Goal: Task Accomplishment & Management: Manage account settings

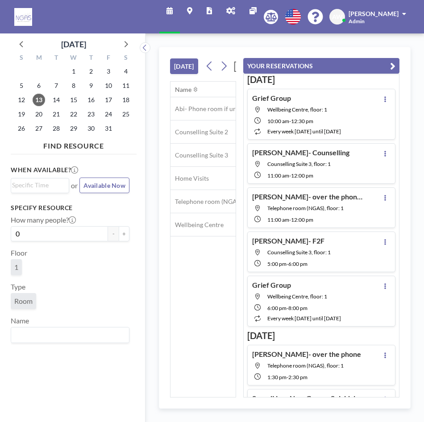
scroll to position [0, 643]
click at [71, 100] on span "15" at bounding box center [73, 100] width 13 height 13
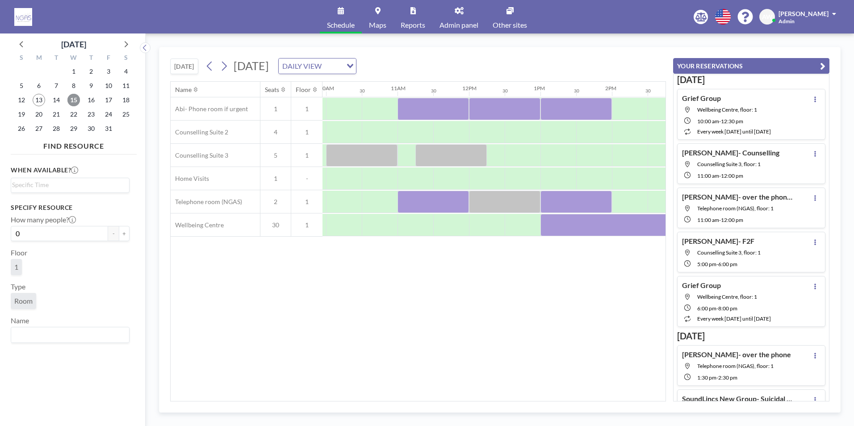
scroll to position [0, 716]
click at [404, 402] on div "[DATE] [DATE] DAILY VIEW Loading... Name Seats Floor 12AM 30 1AM 30 2AM 30 3AM …" at bounding box center [499, 230] width 681 height 366
click at [401, 395] on div "Name Seats Floor 12AM 30 1AM 30 2AM 30 3AM 30 4AM 30 5AM 30 6AM 30 7AM 30 8AM 3…" at bounding box center [418, 241] width 495 height 319
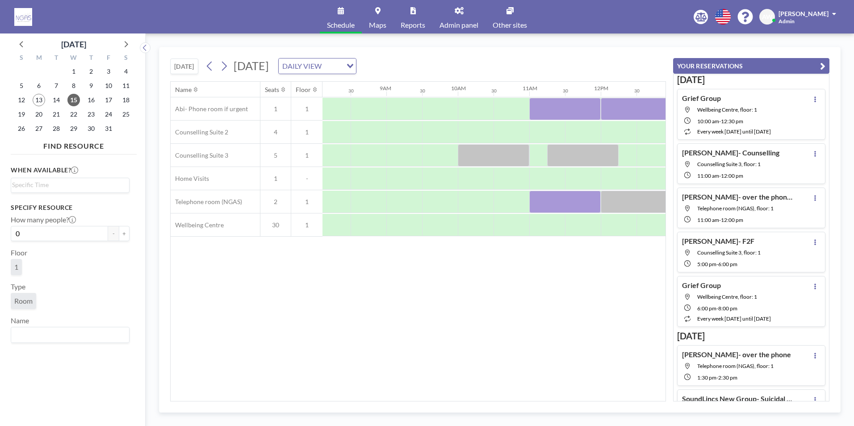
scroll to position [0, 571]
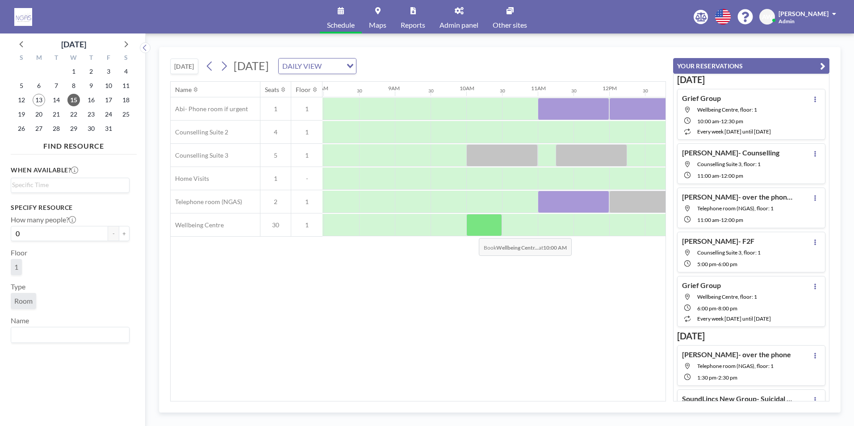
drag, startPoint x: 472, startPoint y: 216, endPoint x: 472, endPoint y: 231, distance: 15.7
click at [424, 231] on div at bounding box center [484, 225] width 36 height 22
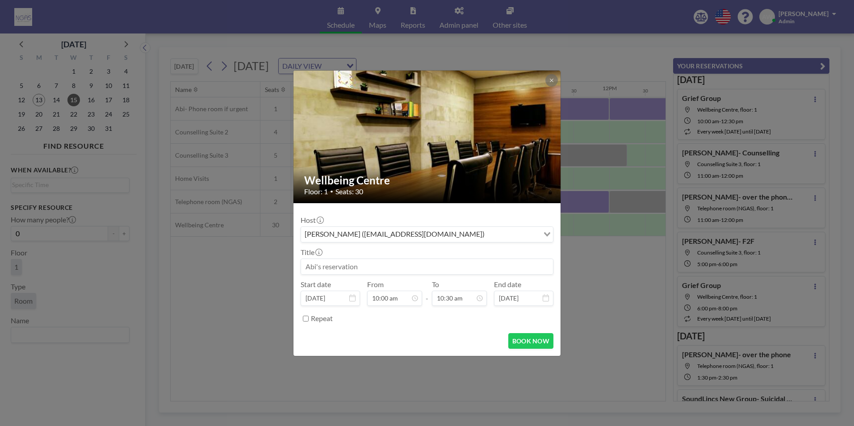
click at [394, 263] on input at bounding box center [427, 266] width 252 height 15
click at [357, 268] on input "[PERSON_NAME]- Framwork- 10am till 2pm" at bounding box center [427, 266] width 252 height 15
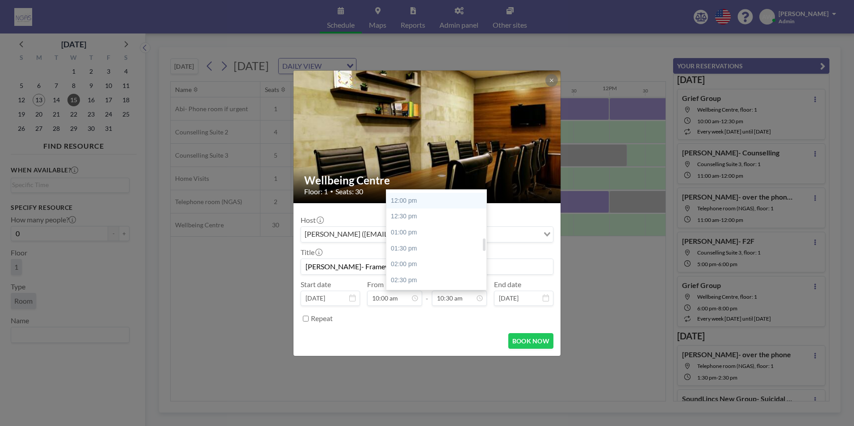
scroll to position [423, 0]
type input "[PERSON_NAME]- Framework- 10am till 2pm"
click at [424, 225] on div "02:00 pm" at bounding box center [438, 220] width 104 height 16
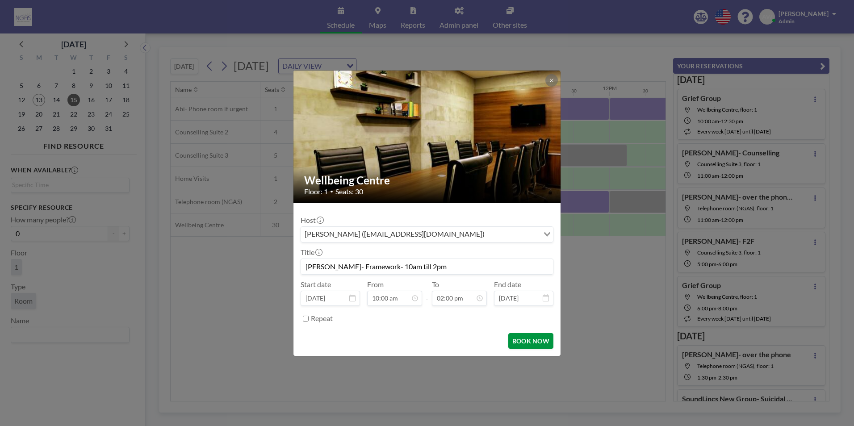
click at [424, 340] on button "BOOK NOW" at bounding box center [530, 341] width 45 height 16
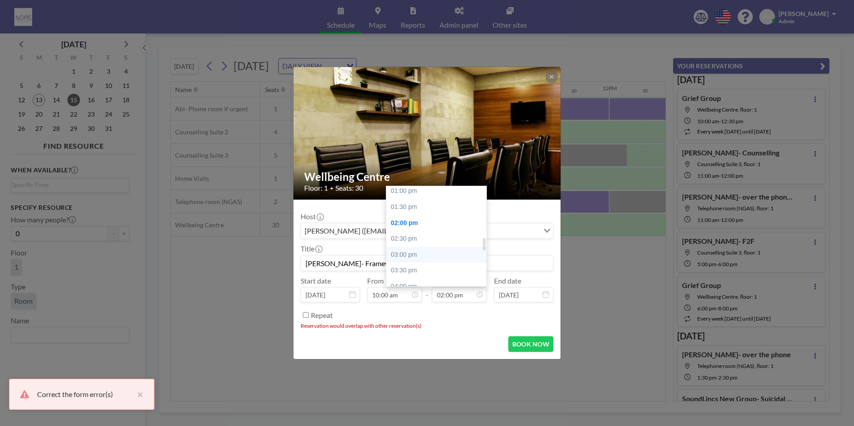
scroll to position [401, 0]
click at [414, 209] on div "01:00 pm" at bounding box center [438, 207] width 104 height 16
type input "01:00 pm"
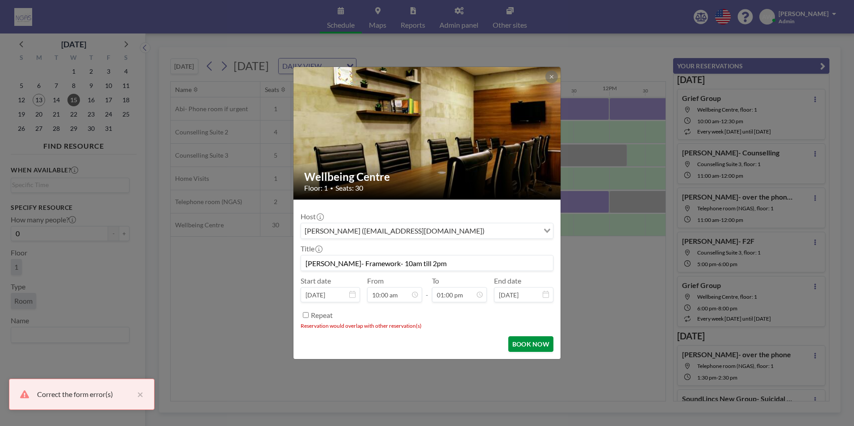
scroll to position [413, 0]
click at [424, 342] on button "BOOK NOW" at bounding box center [530, 344] width 45 height 16
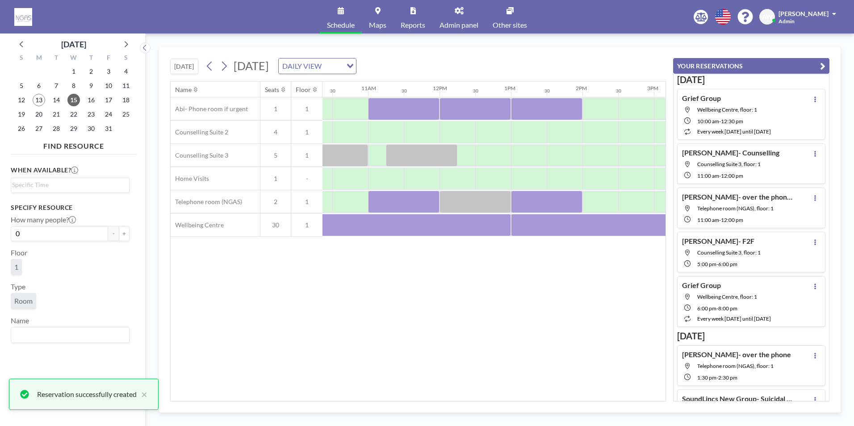
scroll to position [0, 761]
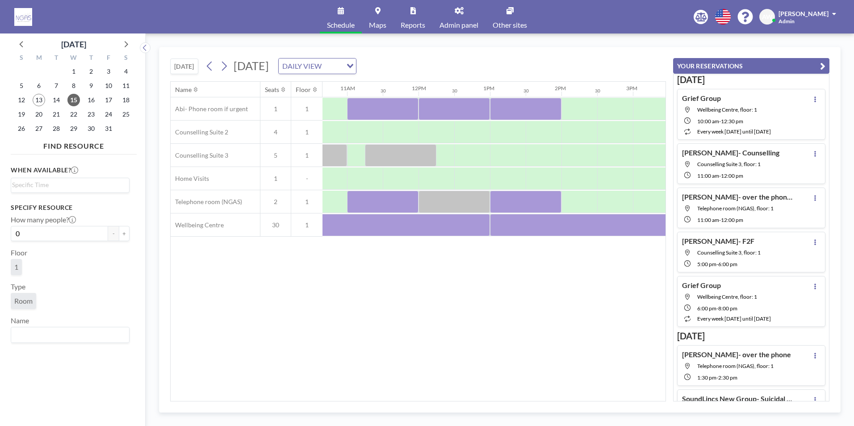
click at [312, 297] on div "Name Seats Floor 12AM 30 1AM 30 2AM 30 3AM 30 4AM 30 5AM 30 6AM 30 7AM 30 8AM 3…" at bounding box center [418, 241] width 495 height 319
click at [129, 44] on icon at bounding box center [126, 44] width 12 height 12
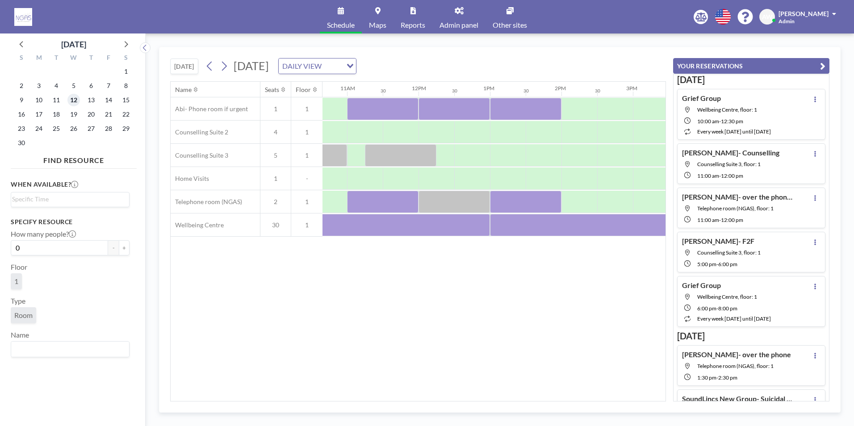
click at [70, 96] on span "12" at bounding box center [73, 100] width 13 height 13
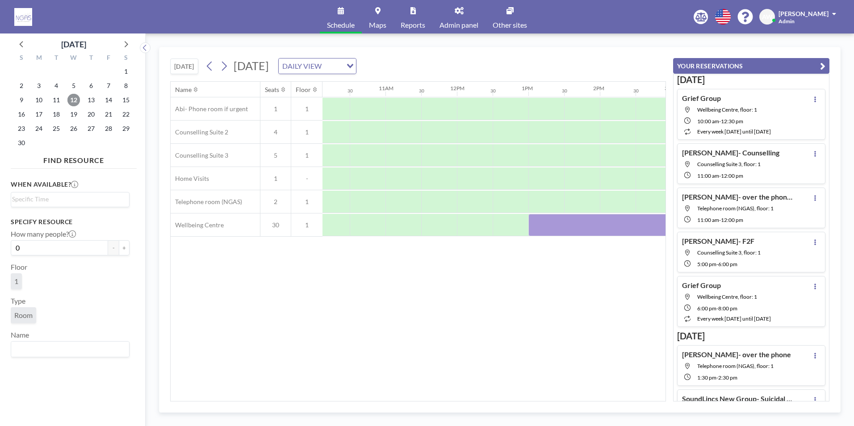
scroll to position [0, 628]
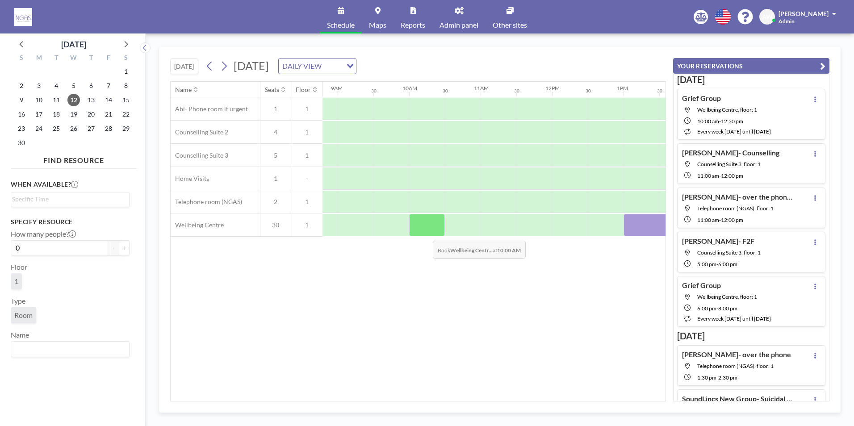
click at [424, 234] on div at bounding box center [427, 225] width 36 height 22
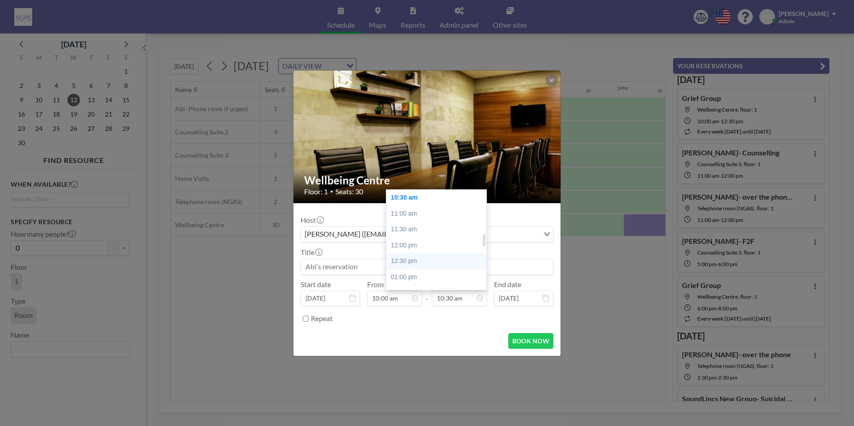
scroll to position [378, 0]
click at [420, 234] on div "01:00 pm" at bounding box center [438, 233] width 104 height 16
type input "01:00 pm"
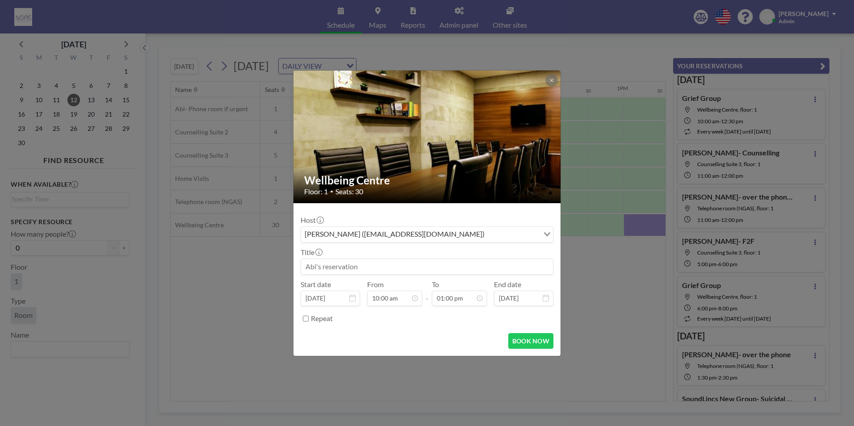
click at [407, 268] on input at bounding box center [427, 266] width 252 height 15
type input "[PERSON_NAME]- Framework"
click at [424, 340] on button "BOOK NOW" at bounding box center [530, 341] width 45 height 16
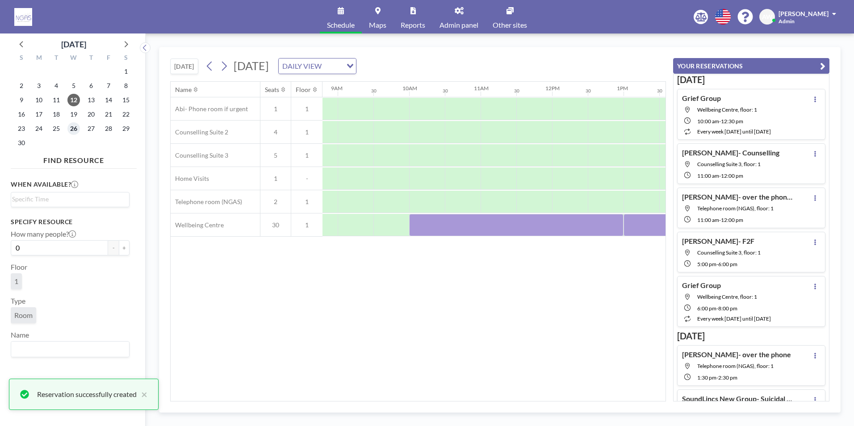
click at [69, 127] on span "26" at bounding box center [73, 128] width 13 height 13
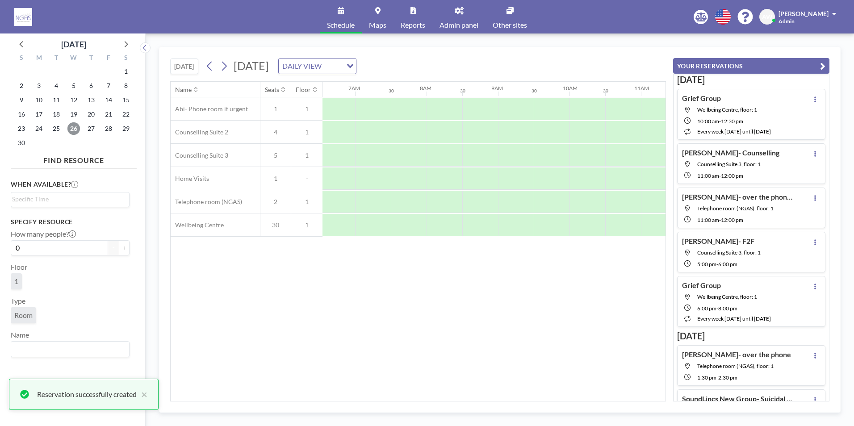
scroll to position [0, 536]
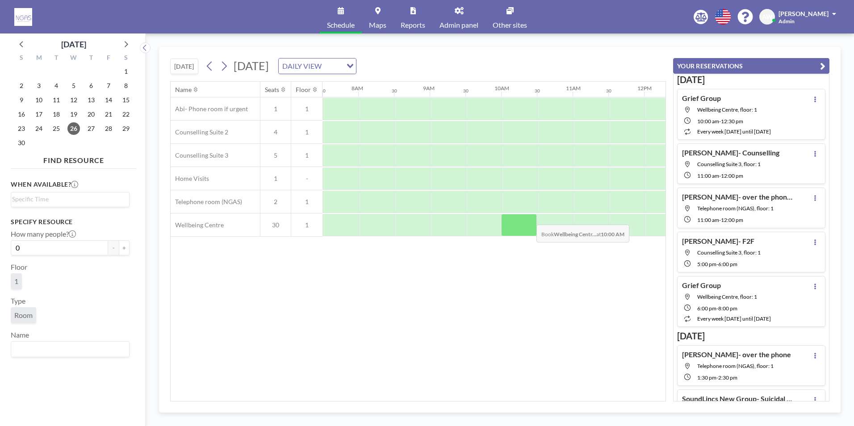
click at [424, 218] on div at bounding box center [519, 225] width 36 height 22
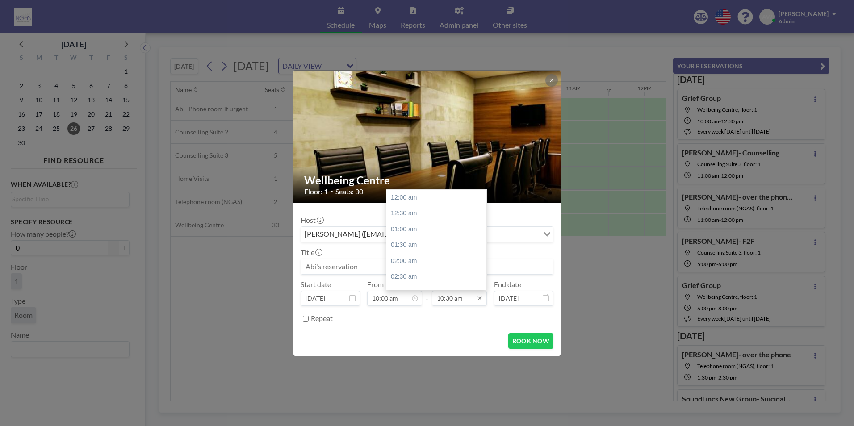
scroll to position [334, 0]
click at [408, 276] on div "01:00 pm" at bounding box center [438, 277] width 104 height 16
type input "01:00 pm"
click at [367, 267] on input at bounding box center [427, 266] width 252 height 15
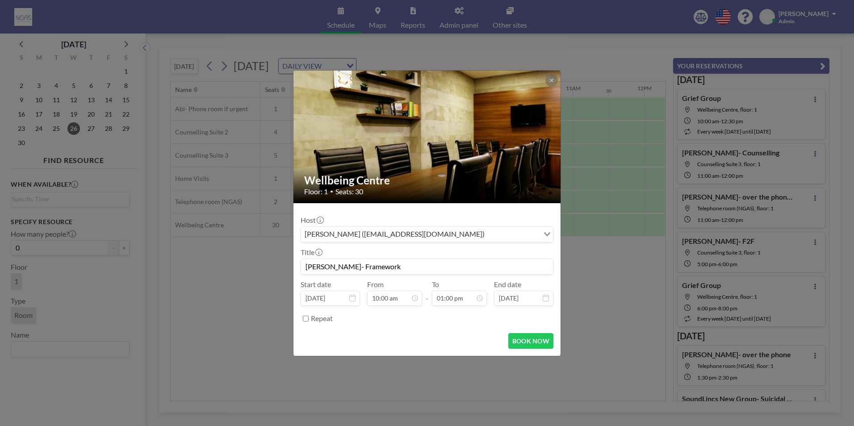
scroll to position [0, 0]
type input "[PERSON_NAME]- Framework"
click at [424, 342] on button "BOOK NOW" at bounding box center [530, 341] width 45 height 16
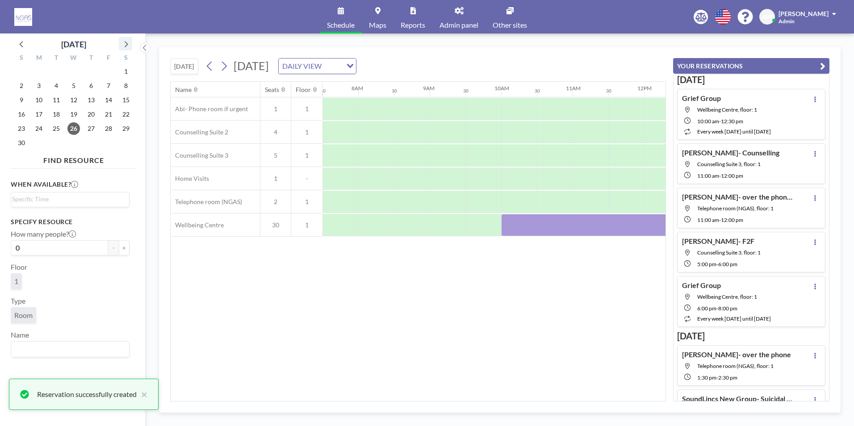
click at [121, 42] on icon at bounding box center [126, 44] width 12 height 12
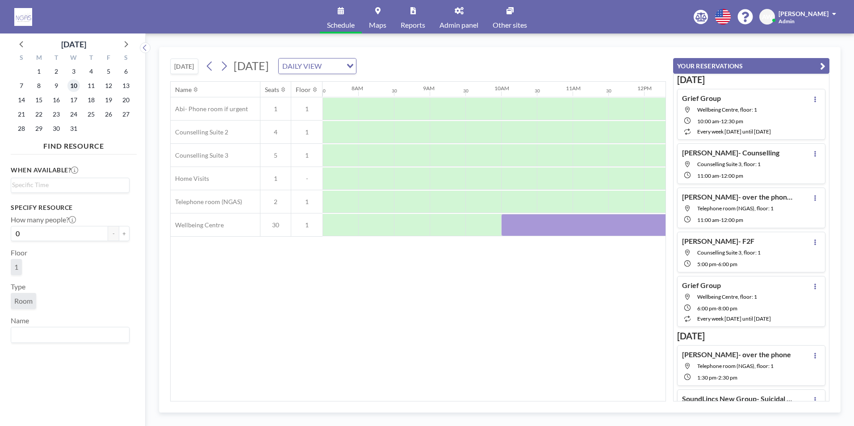
click at [69, 87] on span "10" at bounding box center [73, 85] width 13 height 13
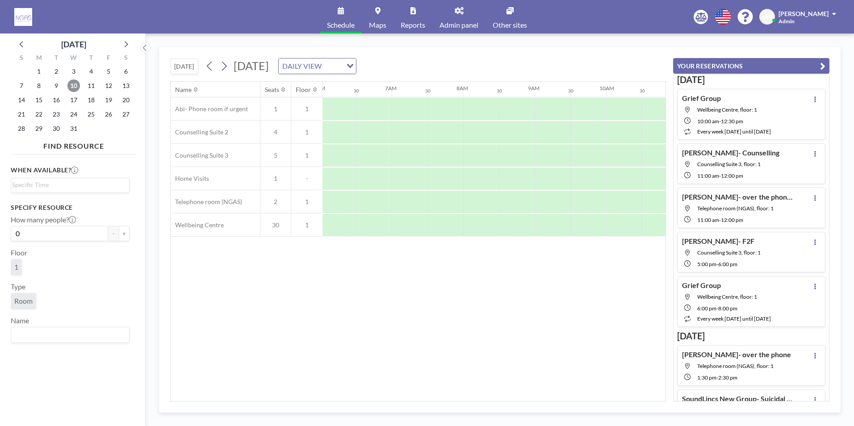
scroll to position [0, 536]
click at [424, 226] on div at bounding box center [519, 225] width 36 height 22
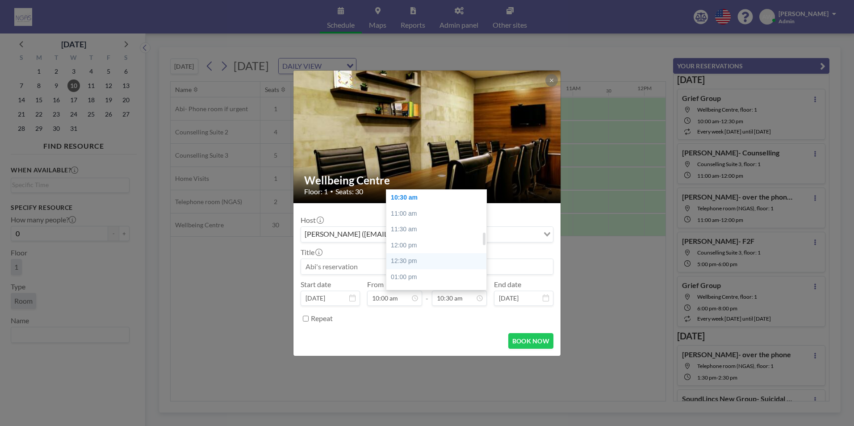
scroll to position [378, 0]
click at [409, 227] on div "01:00 pm" at bounding box center [438, 233] width 104 height 16
type input "01:00 pm"
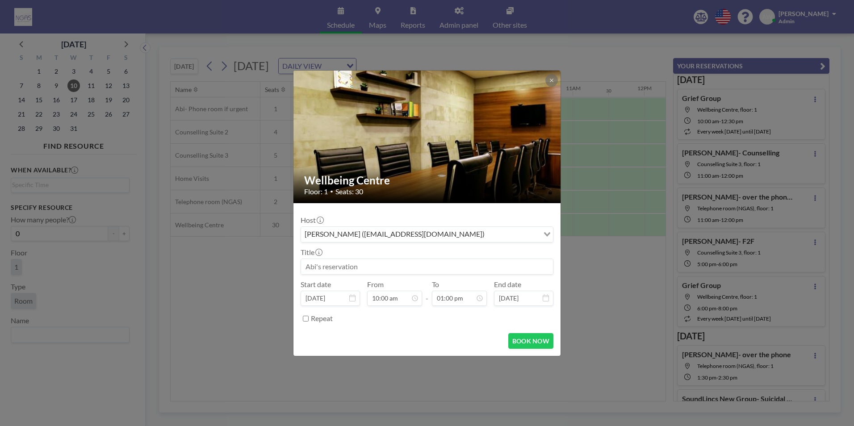
click at [365, 272] on input at bounding box center [427, 266] width 252 height 15
type input "Framework- [PERSON_NAME]"
click at [424, 338] on button "BOOK NOW" at bounding box center [530, 341] width 45 height 16
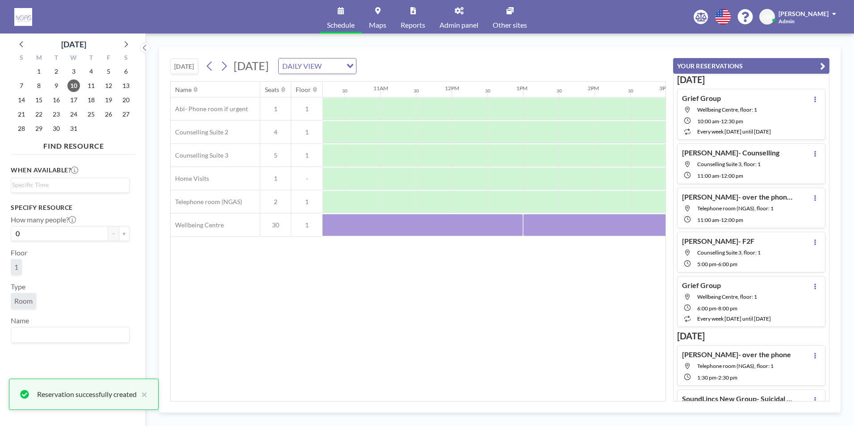
scroll to position [0, 695]
click at [424, 351] on div "Name Seats Floor 12AM 30 1AM 30 2AM 30 3AM 30 4AM 30 5AM 30 6AM 30 7AM 30 8AM 3…" at bounding box center [418, 241] width 495 height 319
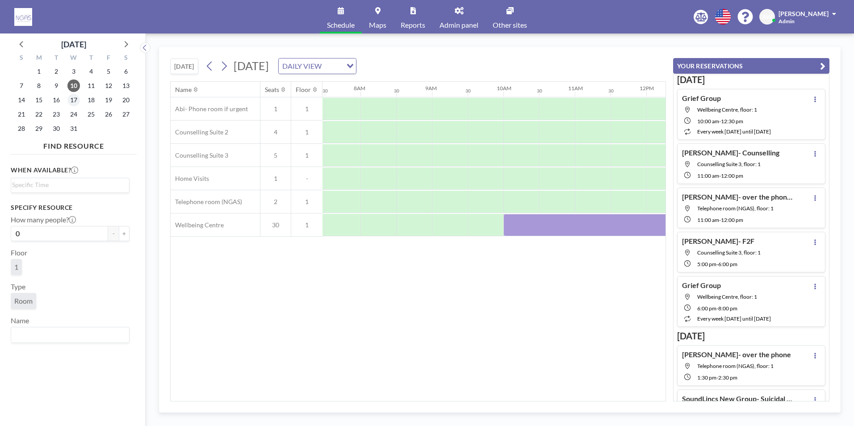
scroll to position [0, 536]
click at [70, 88] on span "10" at bounding box center [73, 85] width 13 height 13
click at [26, 45] on icon at bounding box center [22, 44] width 12 height 12
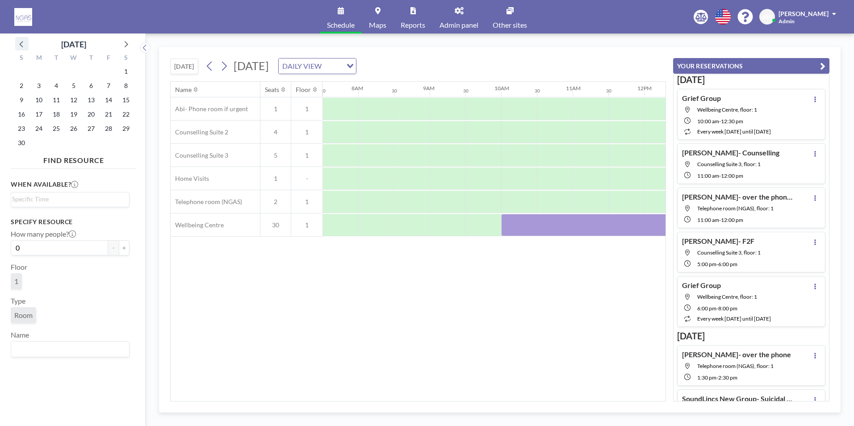
click at [26, 45] on icon at bounding box center [22, 44] width 12 height 12
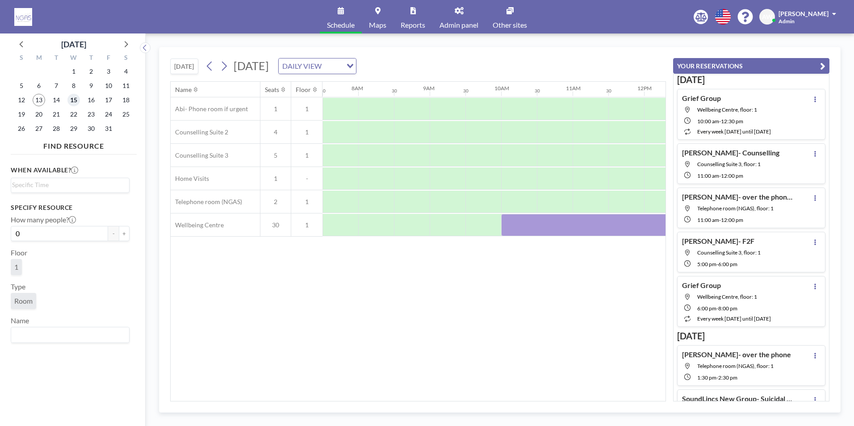
click at [70, 96] on span "15" at bounding box center [73, 100] width 13 height 13
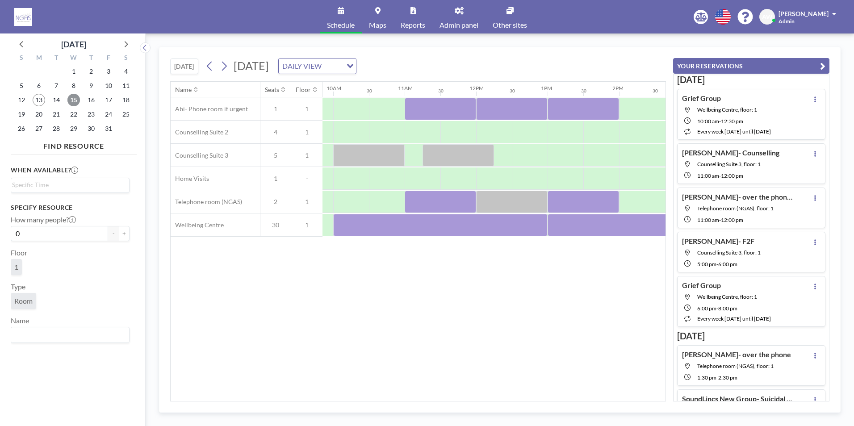
scroll to position [0, 706]
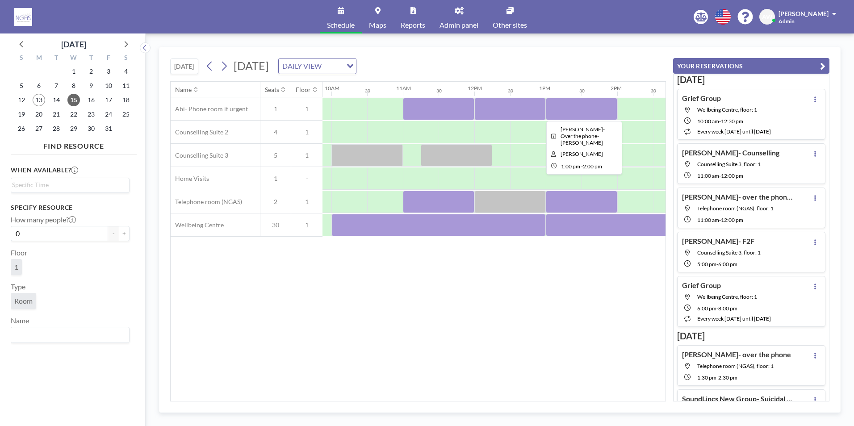
click at [424, 111] on div at bounding box center [581, 109] width 71 height 22
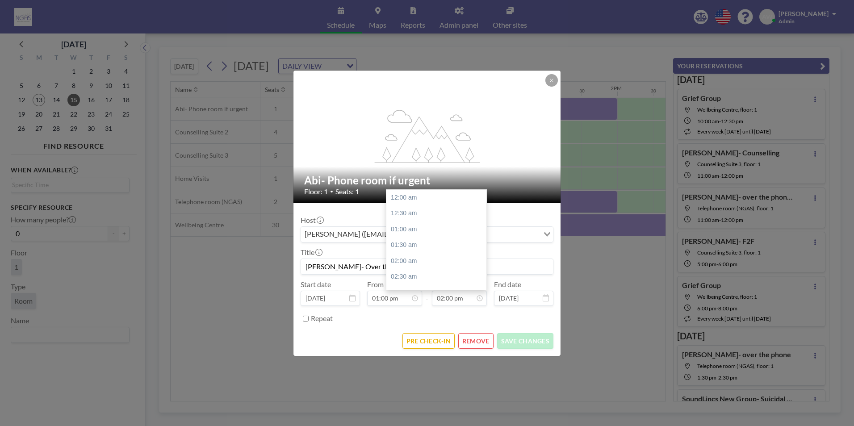
scroll to position [445, 0]
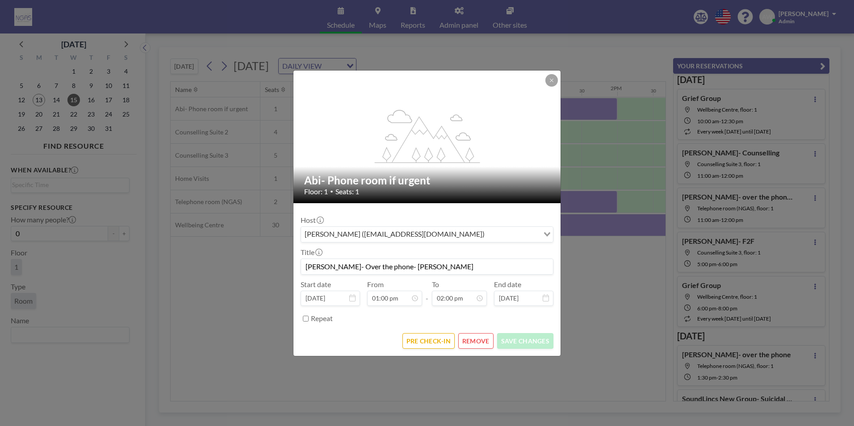
click at [424, 341] on button "REMOVE" at bounding box center [475, 341] width 35 height 16
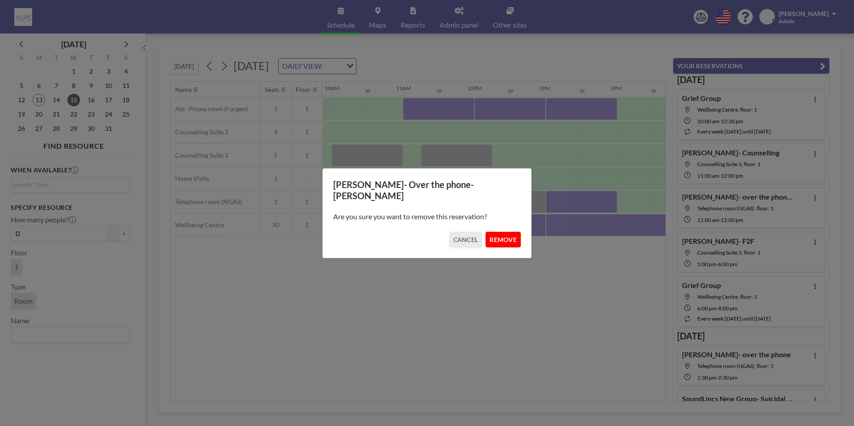
click at [424, 238] on button "REMOVE" at bounding box center [502, 240] width 35 height 16
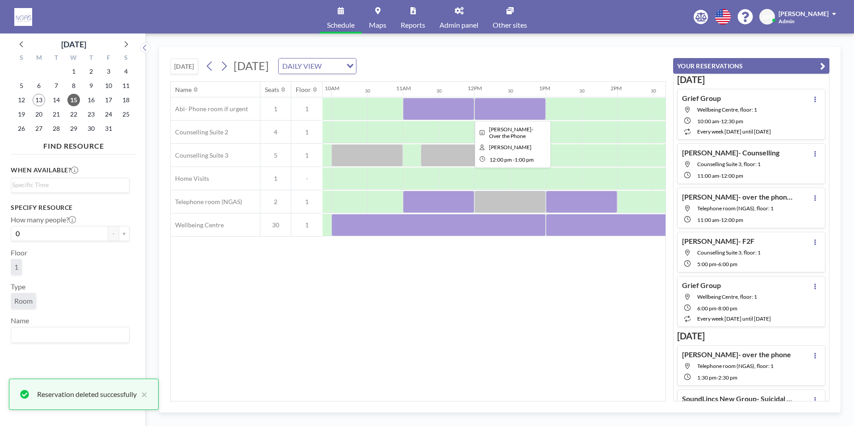
click at [424, 116] on div at bounding box center [509, 109] width 71 height 22
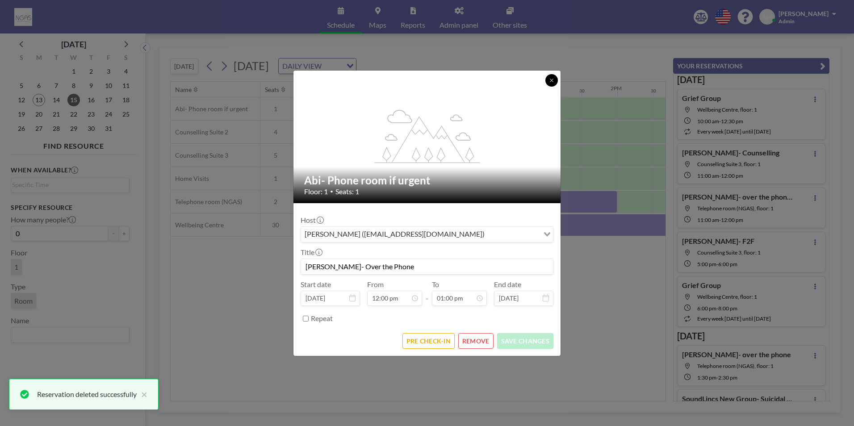
click at [424, 86] on button at bounding box center [551, 80] width 13 height 13
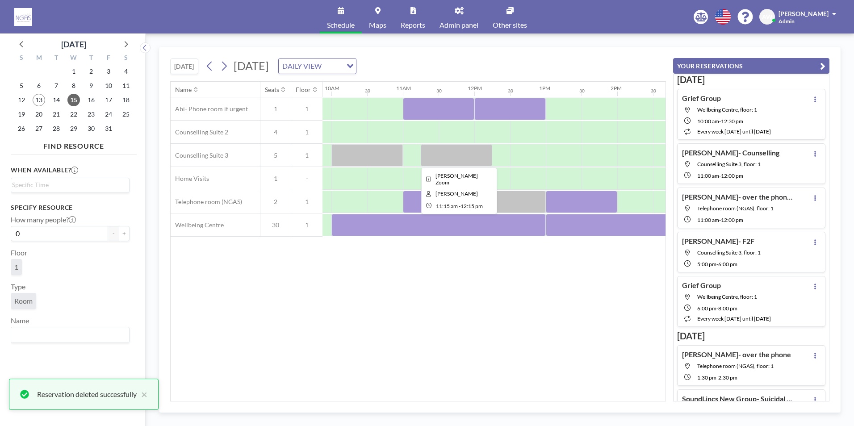
click at [424, 148] on div at bounding box center [456, 155] width 71 height 22
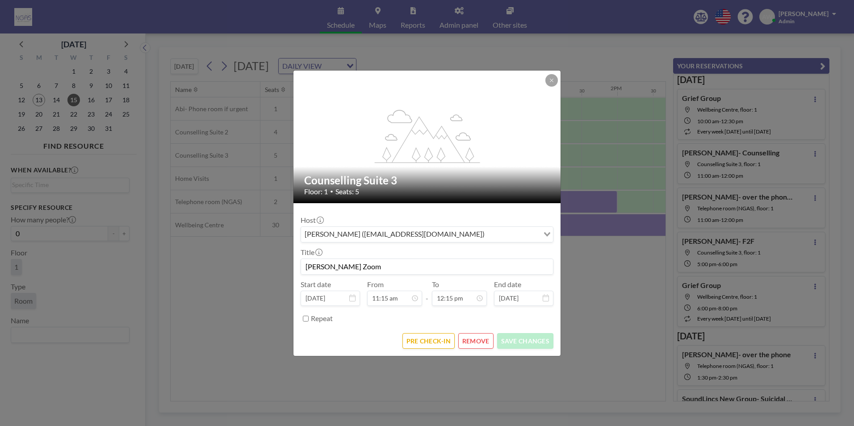
click at [424, 342] on button "REMOVE" at bounding box center [475, 341] width 35 height 16
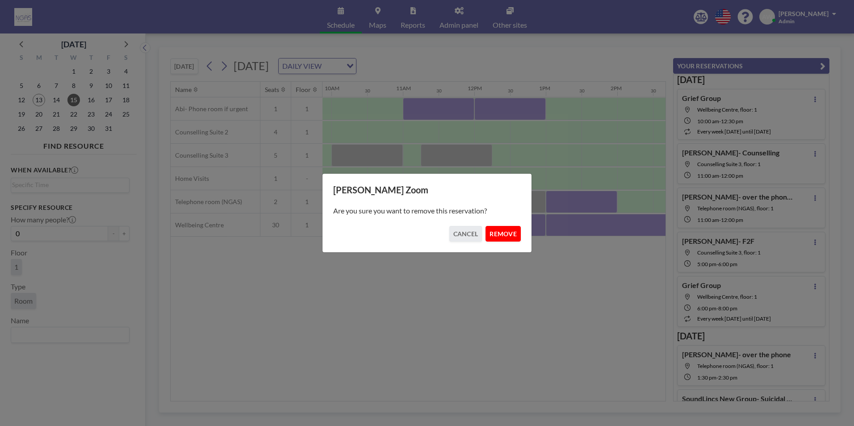
click at [424, 235] on button "REMOVE" at bounding box center [502, 234] width 35 height 16
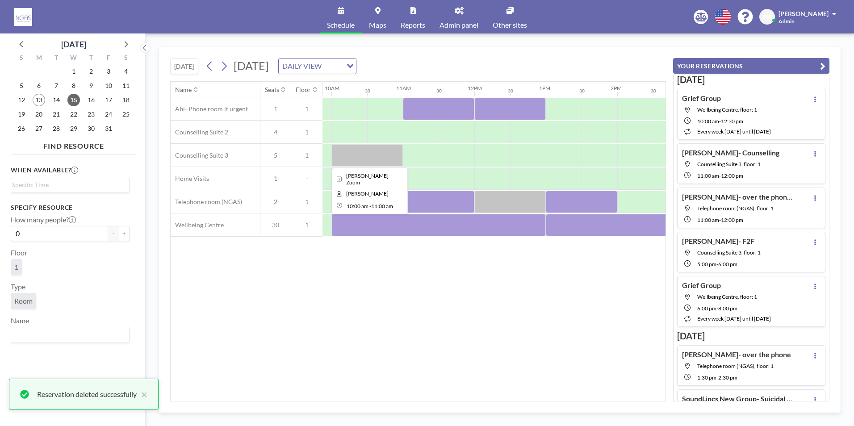
click at [368, 146] on div at bounding box center [366, 155] width 71 height 22
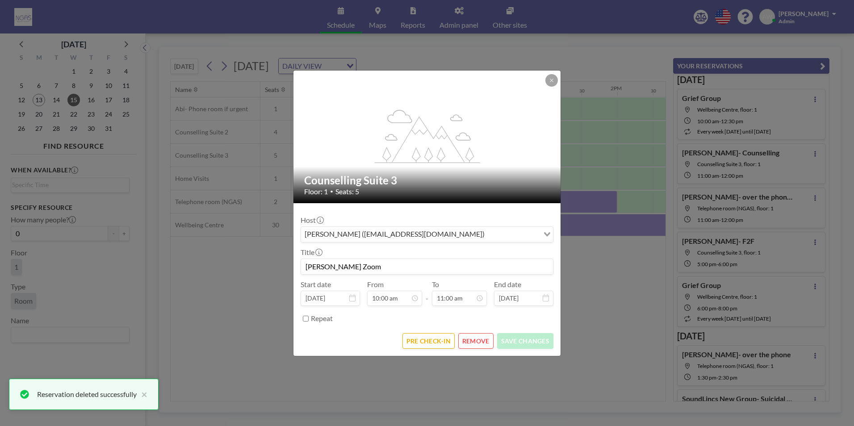
click at [424, 347] on button "REMOVE" at bounding box center [475, 341] width 35 height 16
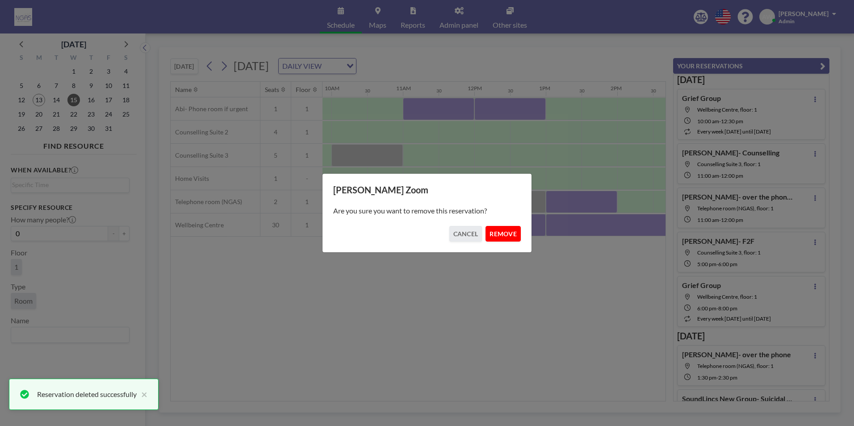
click at [424, 237] on button "REMOVE" at bounding box center [502, 234] width 35 height 16
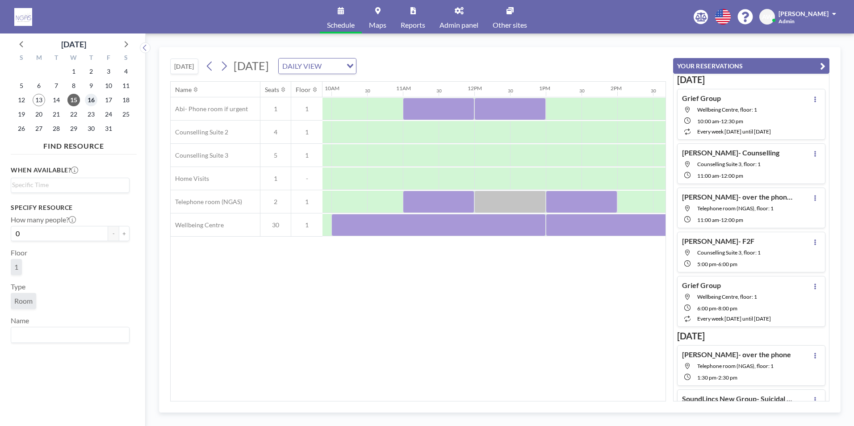
click at [94, 96] on span "16" at bounding box center [91, 100] width 13 height 13
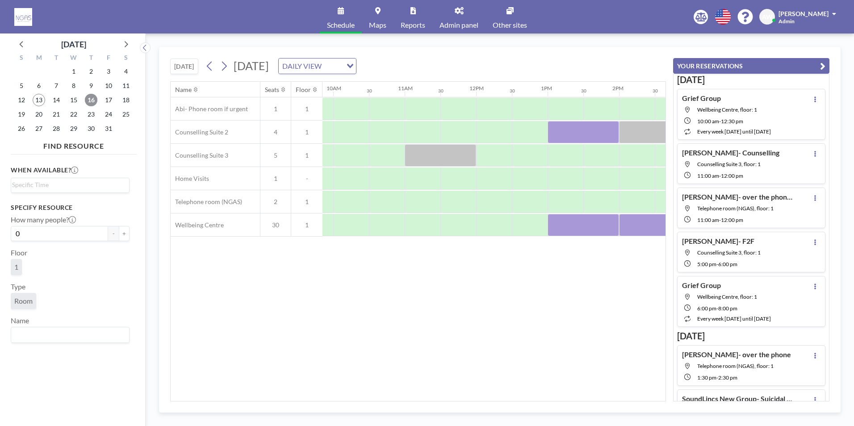
scroll to position [0, 748]
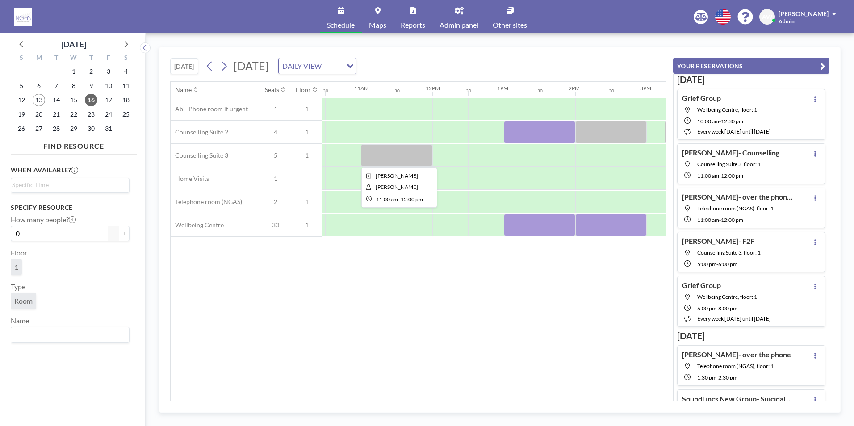
click at [405, 160] on div at bounding box center [396, 155] width 71 height 22
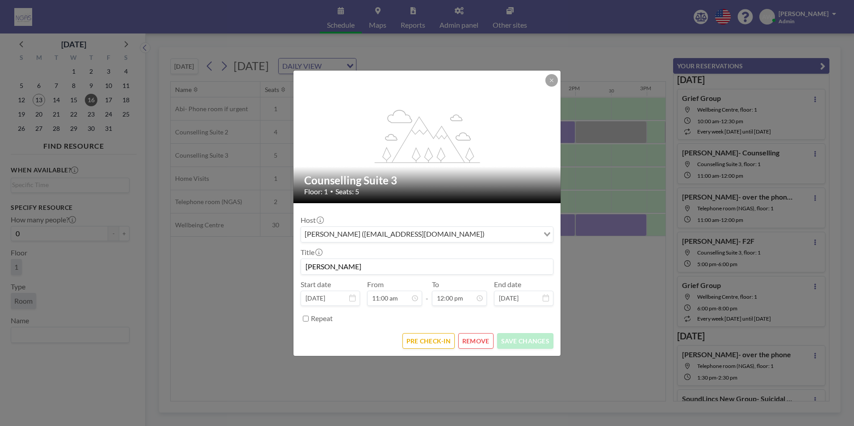
click at [424, 340] on button "REMOVE" at bounding box center [475, 341] width 35 height 16
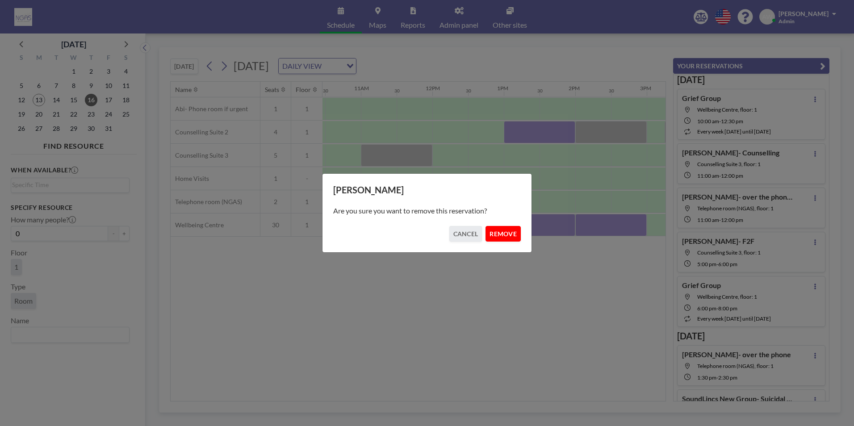
click at [424, 232] on button "REMOVE" at bounding box center [502, 234] width 35 height 16
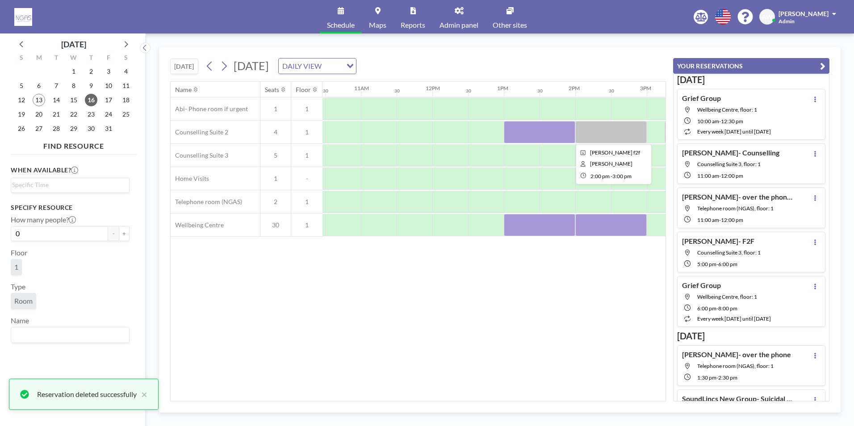
click at [424, 130] on div at bounding box center [610, 132] width 71 height 22
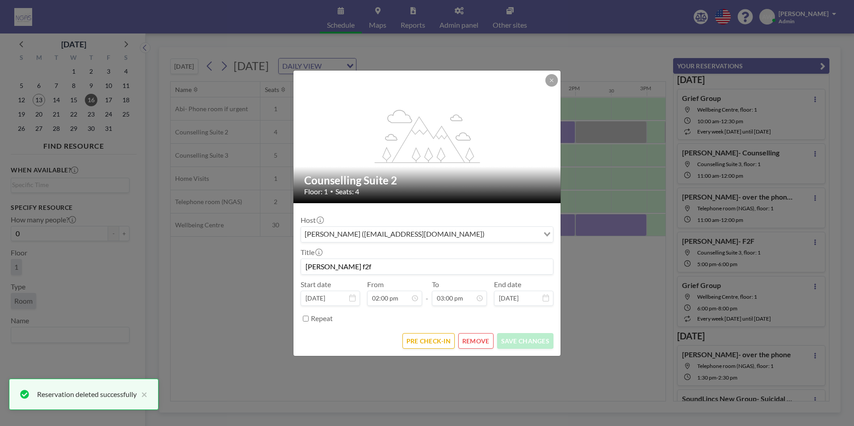
scroll to position [477, 0]
click at [424, 341] on button "REMOVE" at bounding box center [475, 341] width 35 height 16
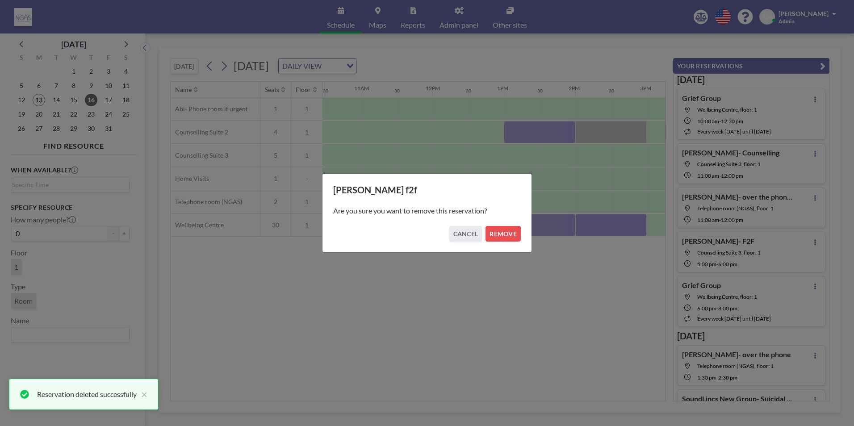
click at [424, 242] on div "[PERSON_NAME] f2f Are you sure you want to remove this reservation? CANCEL REMO…" at bounding box center [427, 212] width 210 height 79
click at [424, 235] on button "REMOVE" at bounding box center [502, 234] width 35 height 16
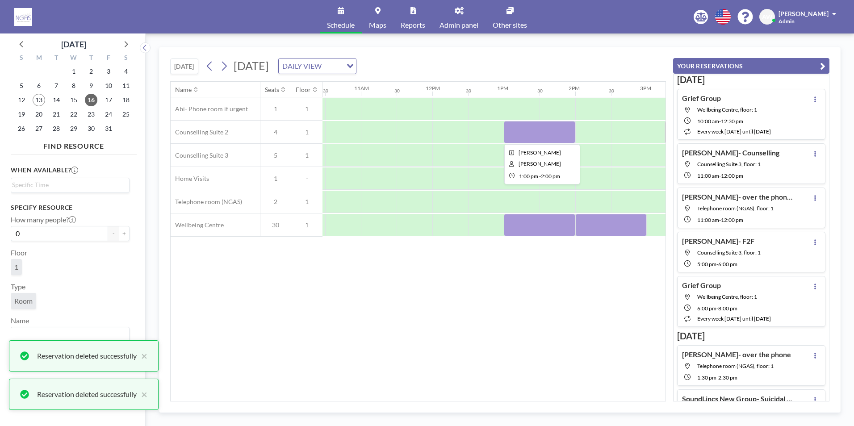
click at [424, 135] on div at bounding box center [539, 132] width 71 height 22
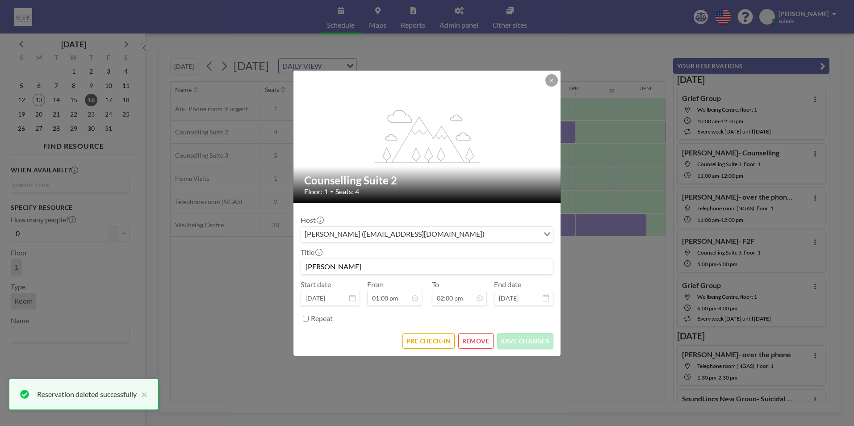
click at [424, 344] on button "REMOVE" at bounding box center [475, 341] width 35 height 16
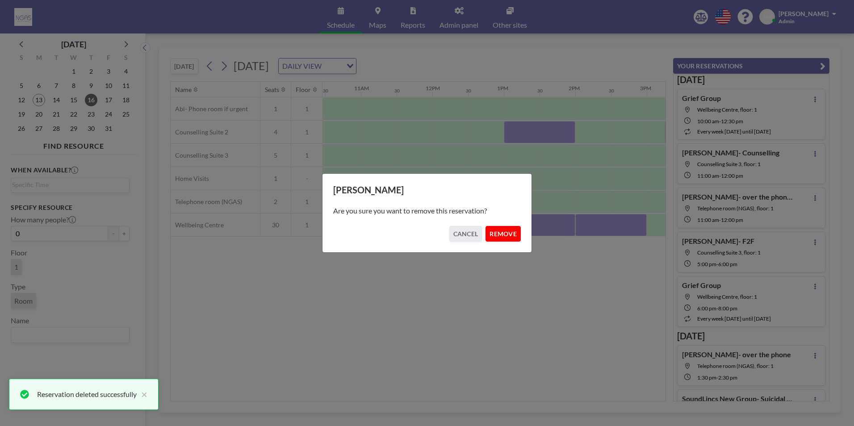
click at [424, 239] on button "REMOVE" at bounding box center [502, 234] width 35 height 16
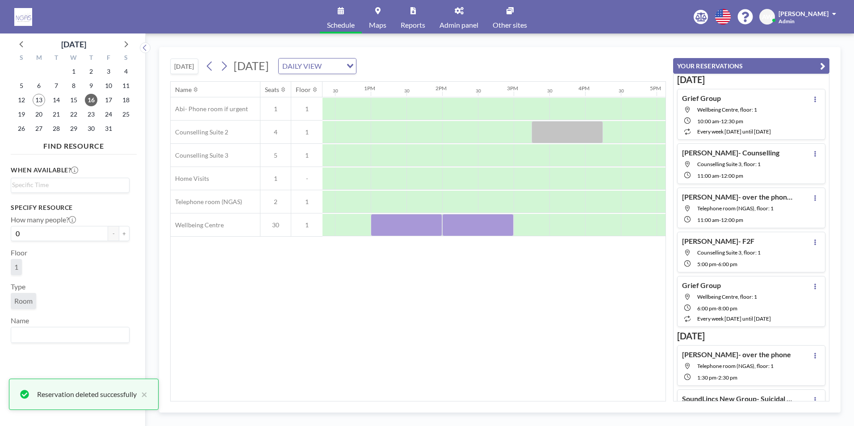
scroll to position [0, 955]
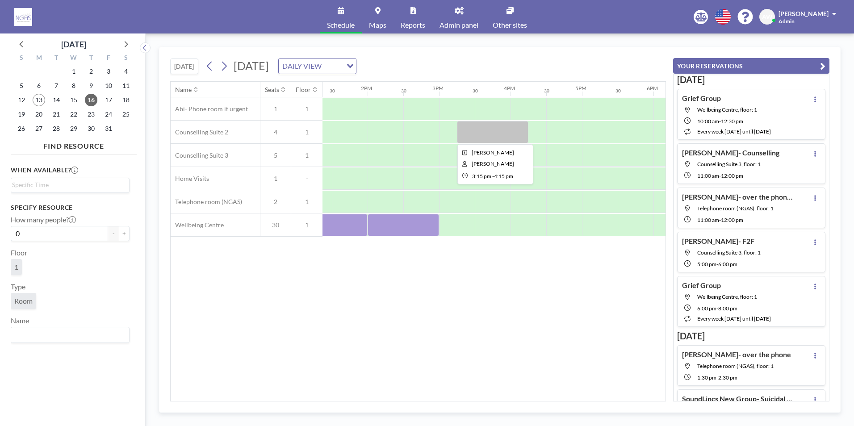
click at [424, 142] on div at bounding box center [492, 132] width 71 height 22
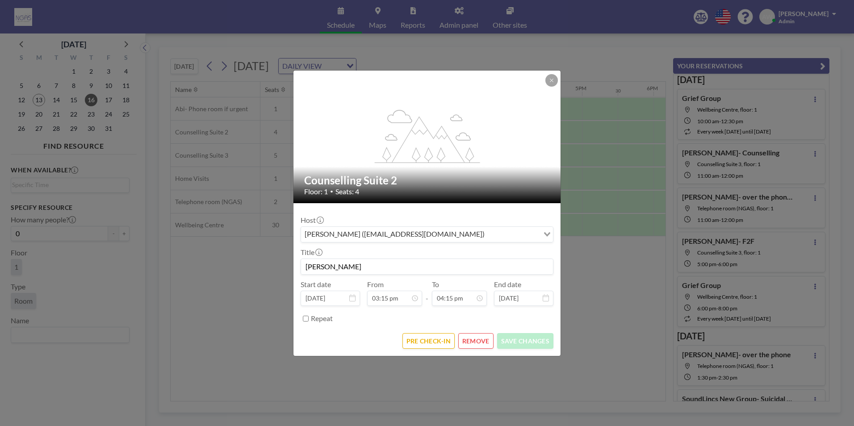
click at [424, 342] on button "REMOVE" at bounding box center [475, 341] width 35 height 16
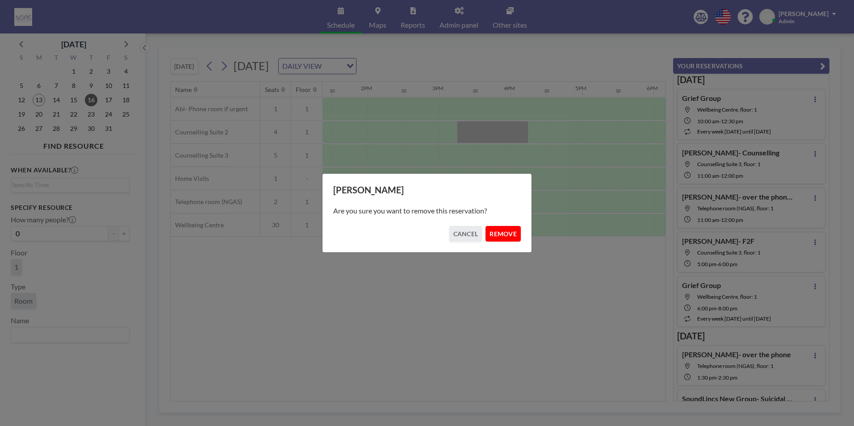
click at [424, 234] on button "REMOVE" at bounding box center [502, 234] width 35 height 16
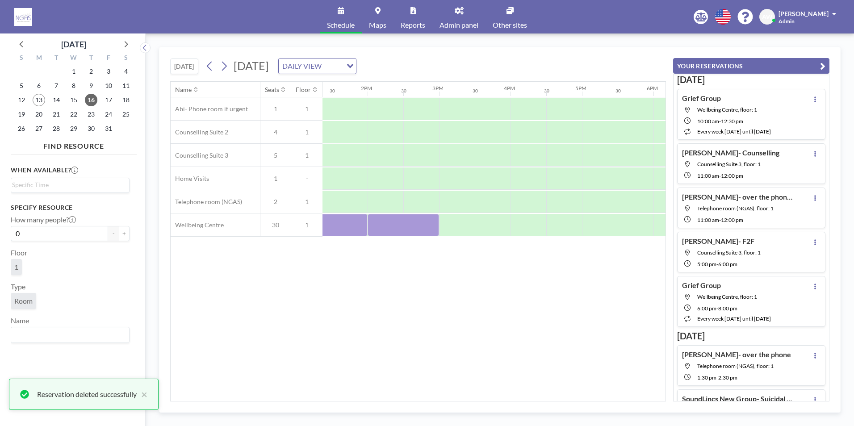
click at [424, 396] on div "Name Seats Floor 12AM 30 1AM 30 2AM 30 3AM 30 4AM 30 5AM 30 6AM 30 7AM 30 8AM 3…" at bounding box center [418, 241] width 495 height 319
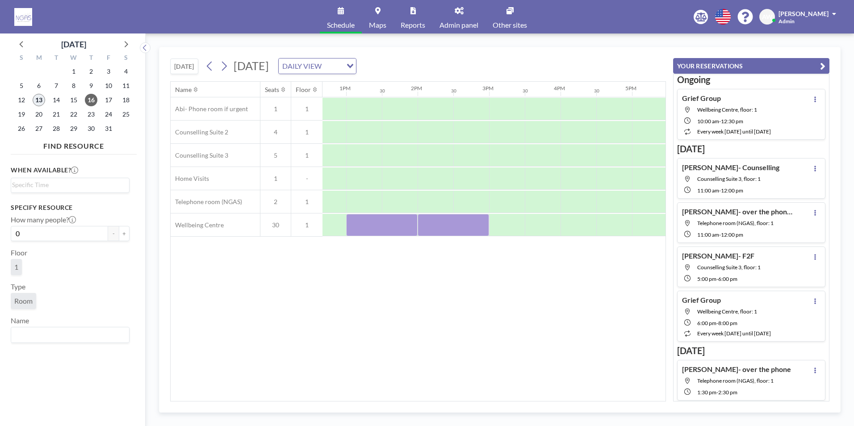
click at [44, 99] on span "13" at bounding box center [39, 100] width 13 height 13
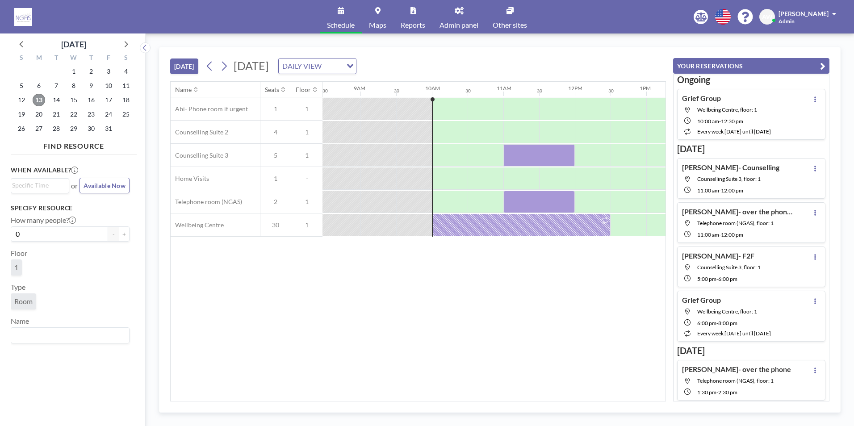
scroll to position [0, 679]
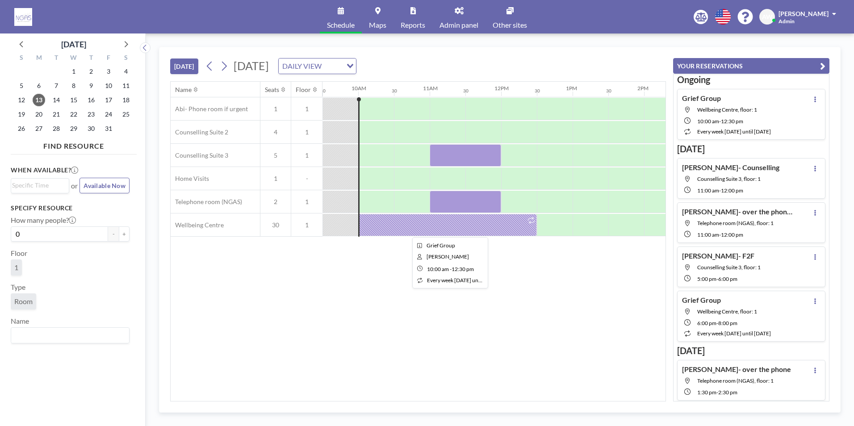
click at [424, 222] on div at bounding box center [447, 225] width 179 height 22
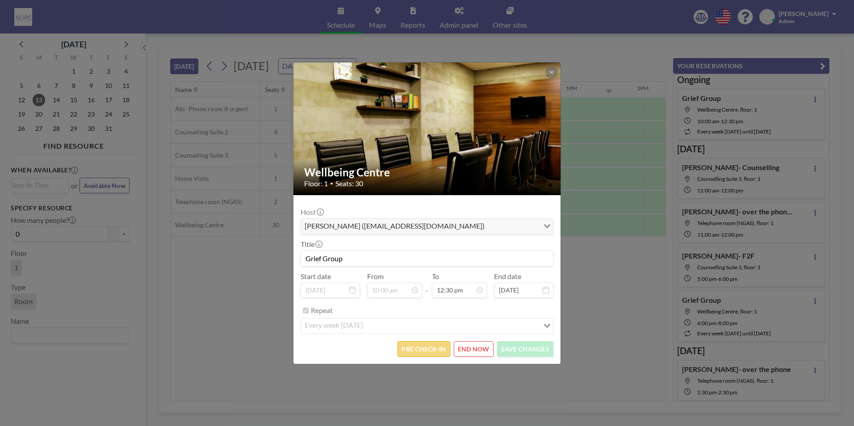
click at [424, 353] on button "PRE CHECK-IN" at bounding box center [423, 349] width 52 height 16
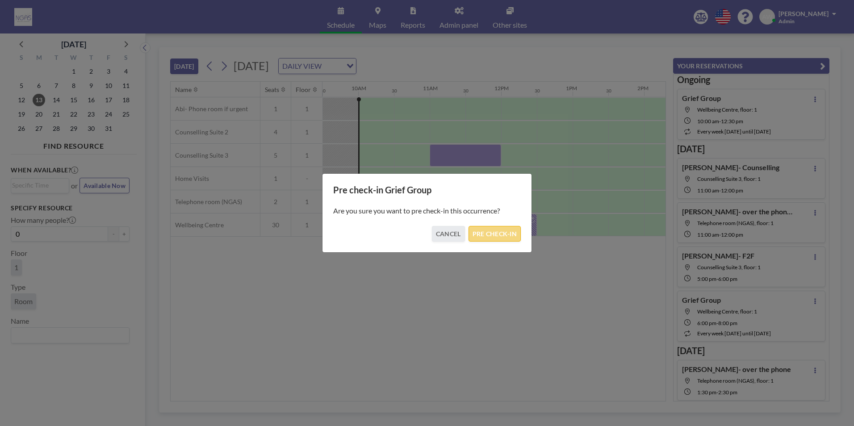
click at [424, 234] on button "PRE CHECK-IN" at bounding box center [494, 234] width 52 height 16
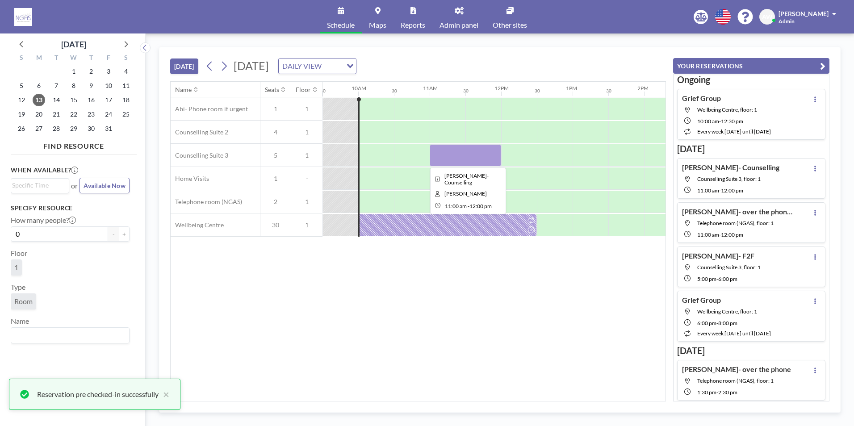
click at [424, 155] on div at bounding box center [465, 155] width 71 height 22
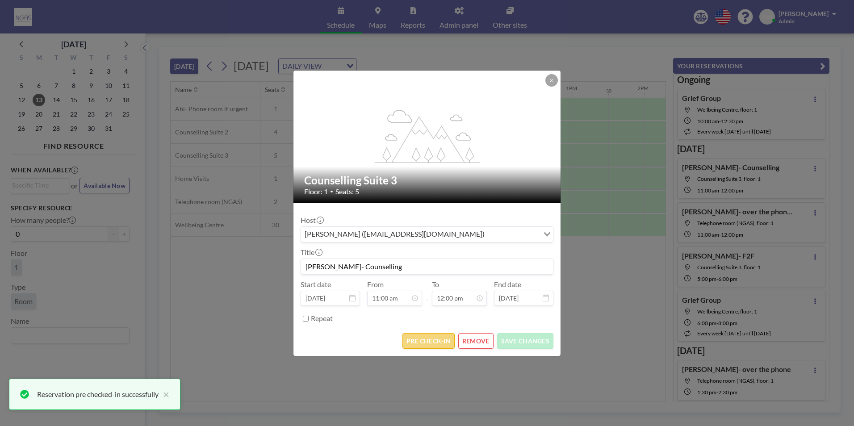
scroll to position [381, 0]
click at [422, 339] on button "PRE CHECK-IN" at bounding box center [428, 341] width 52 height 16
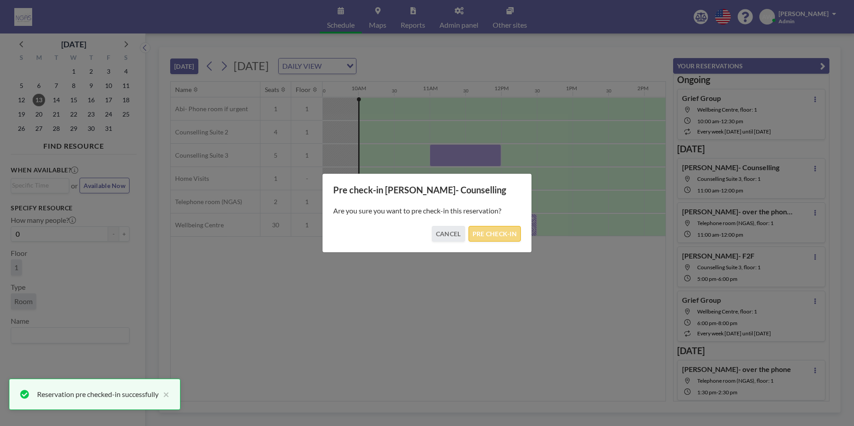
click at [424, 237] on button "PRE CHECK-IN" at bounding box center [494, 234] width 52 height 16
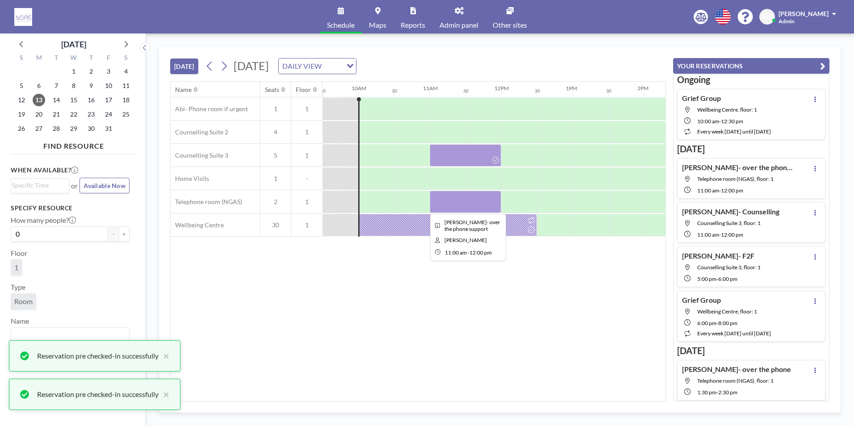
click at [424, 201] on div at bounding box center [465, 202] width 71 height 22
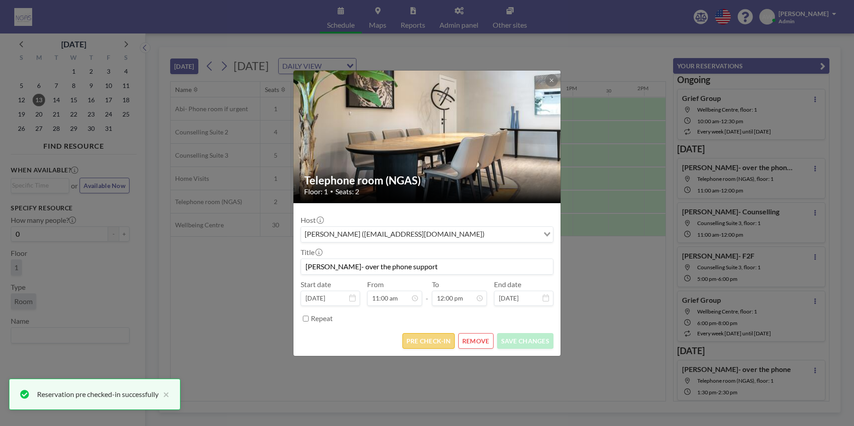
scroll to position [381, 0]
click at [424, 338] on button "PRE CHECK-IN" at bounding box center [428, 341] width 52 height 16
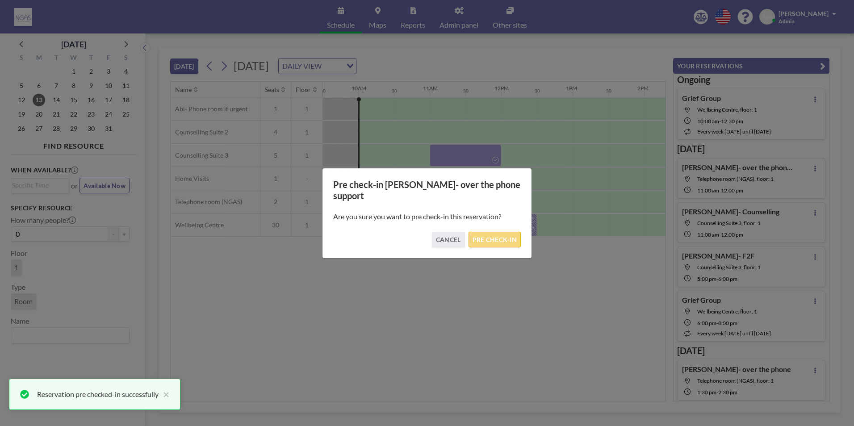
click at [424, 242] on button "PRE CHECK-IN" at bounding box center [494, 240] width 52 height 16
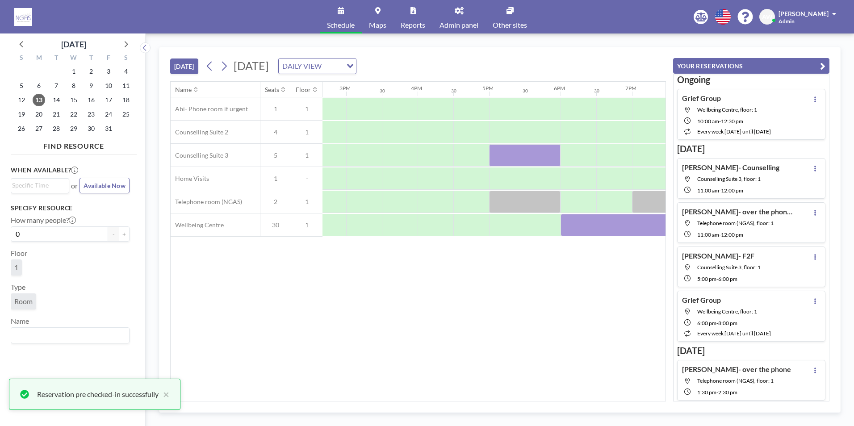
scroll to position [0, 1041]
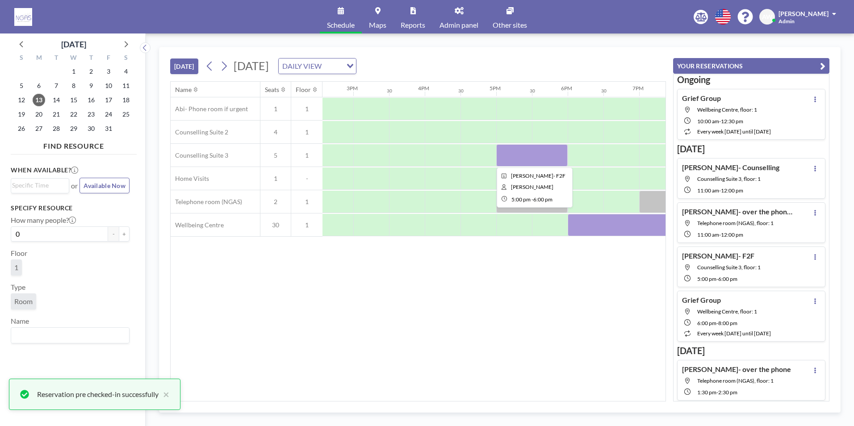
click at [424, 152] on div at bounding box center [531, 155] width 71 height 22
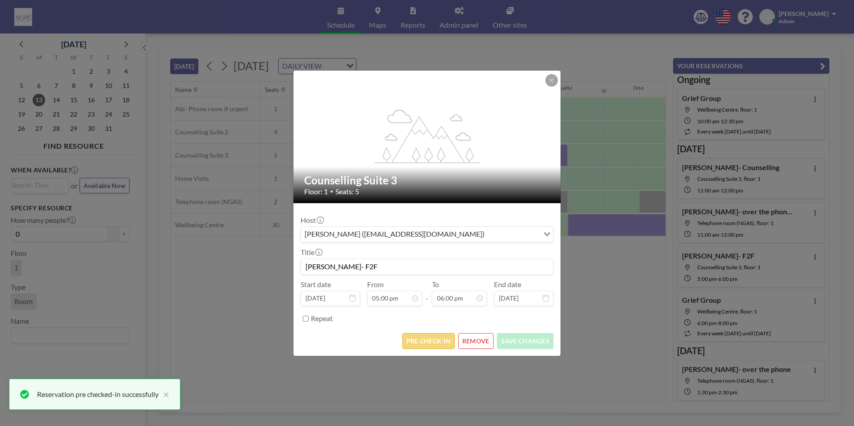
click at [424, 333] on button "PRE CHECK-IN" at bounding box center [428, 341] width 52 height 16
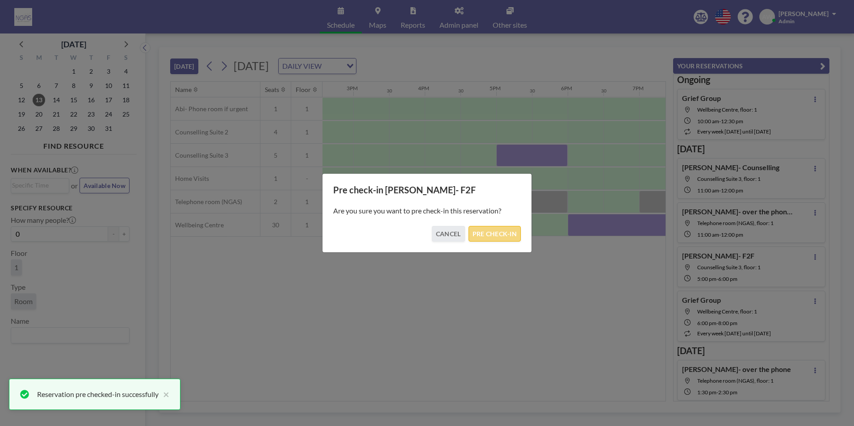
click at [424, 238] on button "PRE CHECK-IN" at bounding box center [494, 234] width 52 height 16
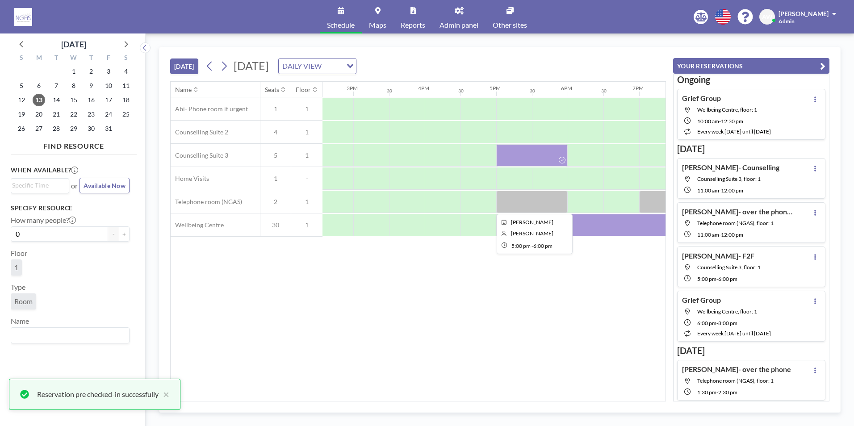
click at [424, 211] on div at bounding box center [531, 202] width 71 height 22
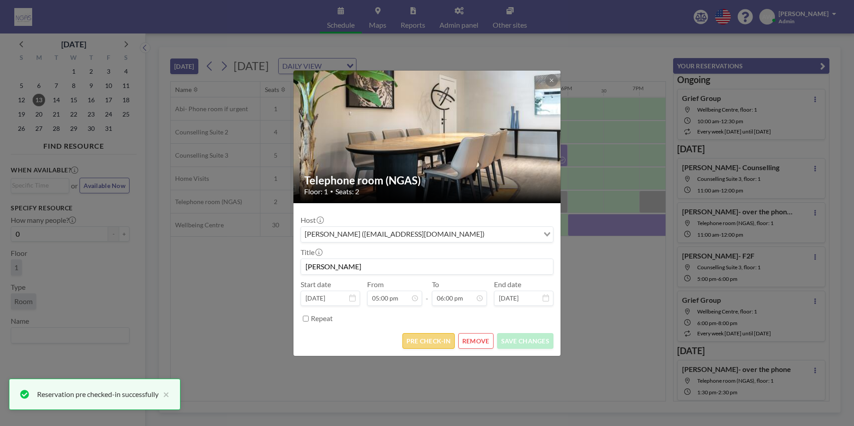
click at [424, 345] on button "PRE CHECK-IN" at bounding box center [428, 341] width 52 height 16
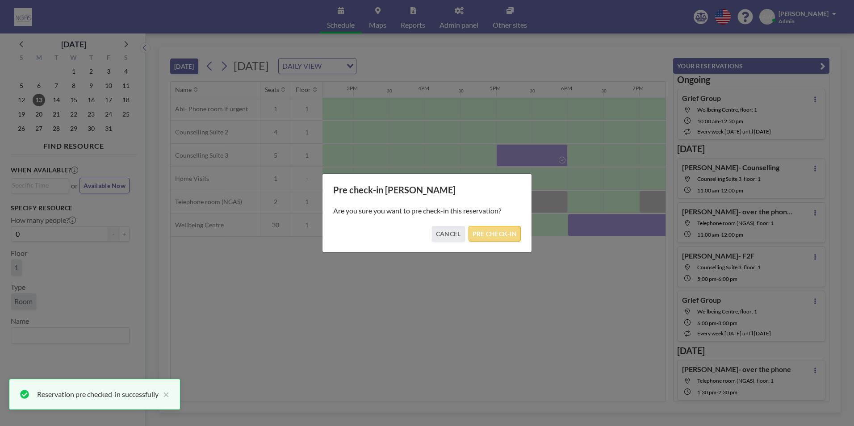
click at [424, 228] on button "PRE CHECK-IN" at bounding box center [494, 234] width 52 height 16
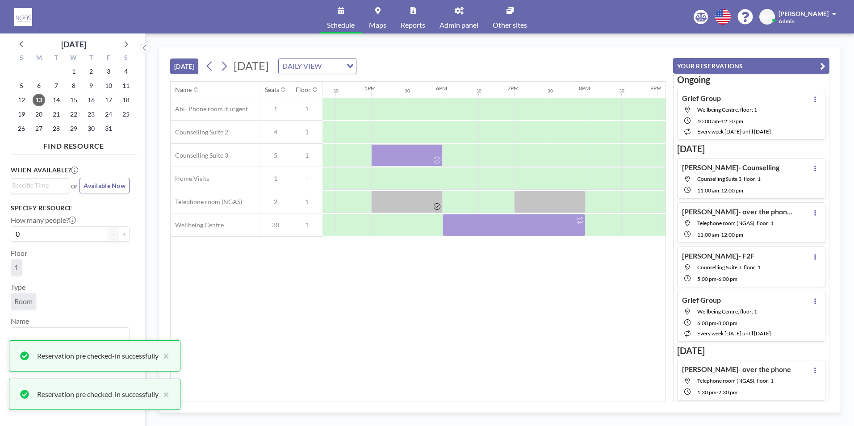
scroll to position [0, 1169]
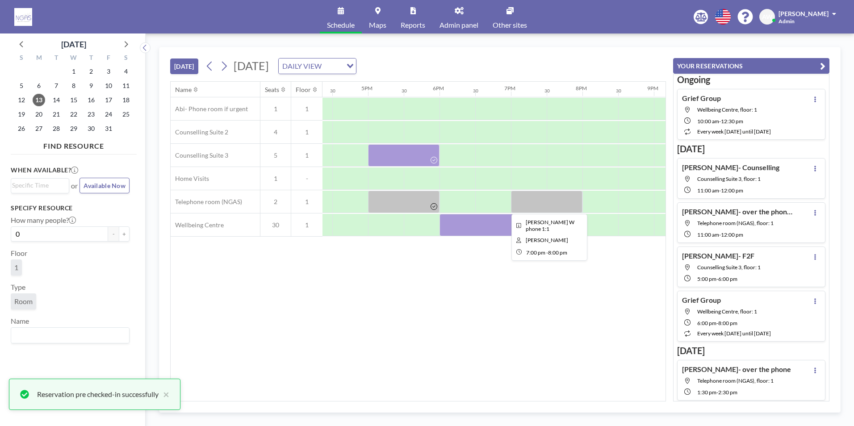
click at [424, 206] on div at bounding box center [546, 202] width 71 height 22
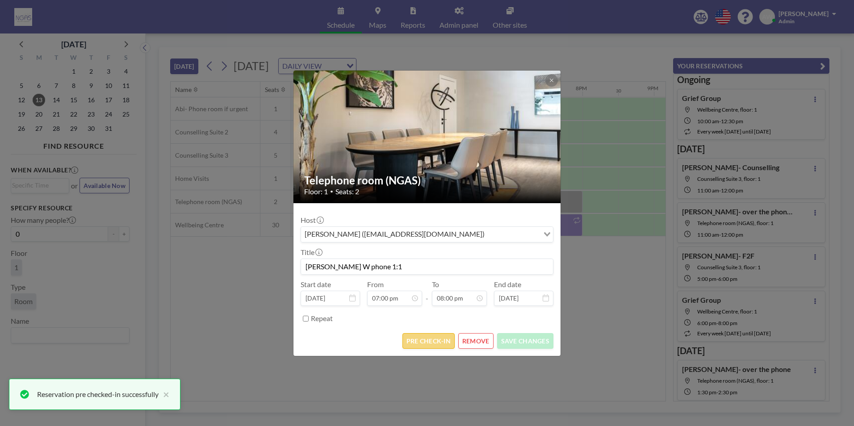
click at [424, 340] on button "PRE CHECK-IN" at bounding box center [428, 341] width 52 height 16
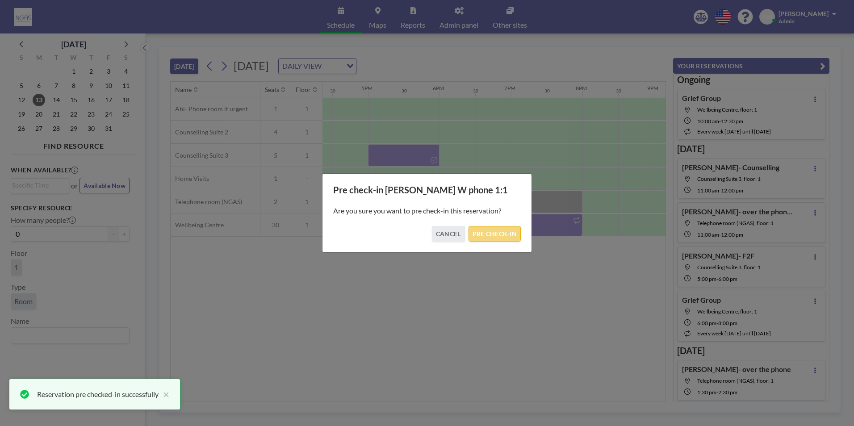
click at [424, 231] on button "PRE CHECK-IN" at bounding box center [494, 234] width 52 height 16
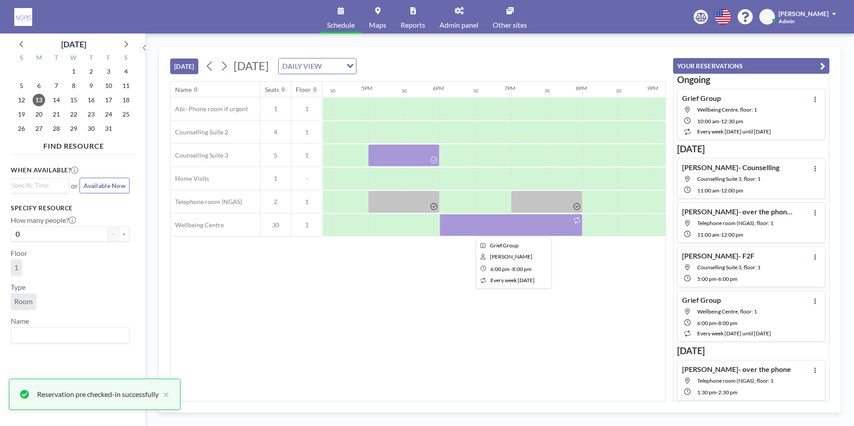
click at [424, 230] on div at bounding box center [510, 225] width 143 height 22
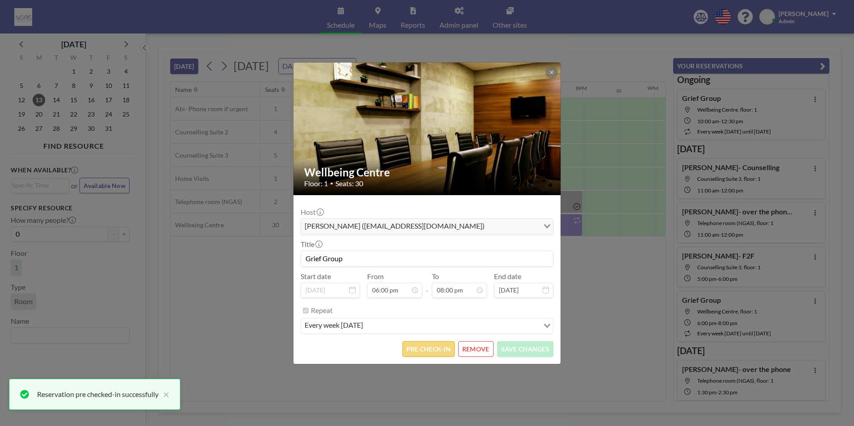
click at [424, 355] on button "PRE CHECK-IN" at bounding box center [428, 349] width 52 height 16
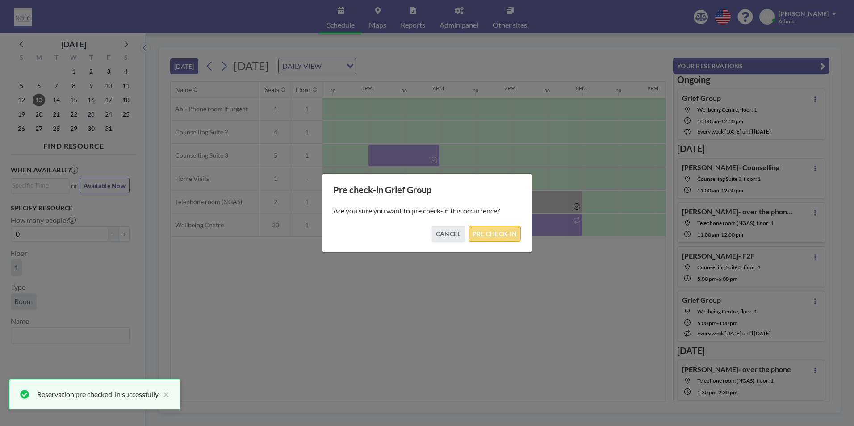
click at [424, 235] on button "PRE CHECK-IN" at bounding box center [494, 234] width 52 height 16
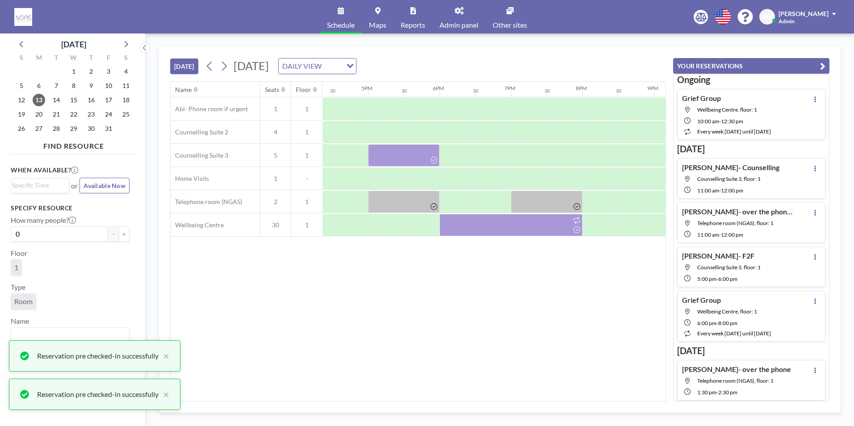
click at [50, 95] on div "14" at bounding box center [56, 100] width 17 height 14
click at [55, 97] on span "14" at bounding box center [56, 100] width 13 height 13
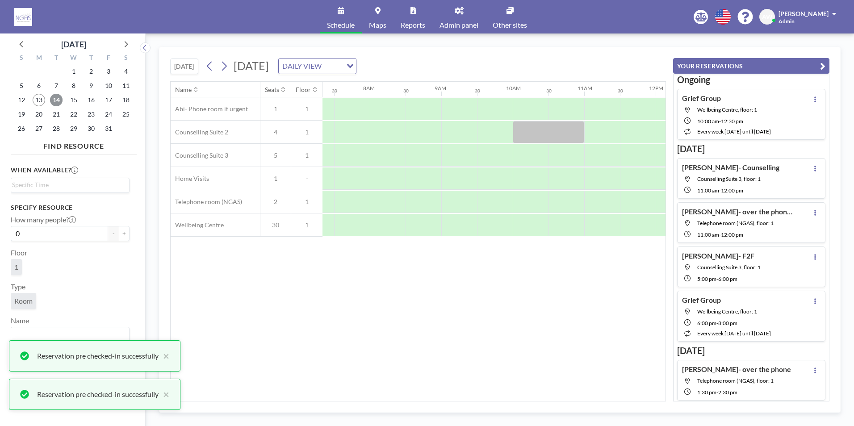
scroll to position [0, 536]
